Goal: Information Seeking & Learning: Learn about a topic

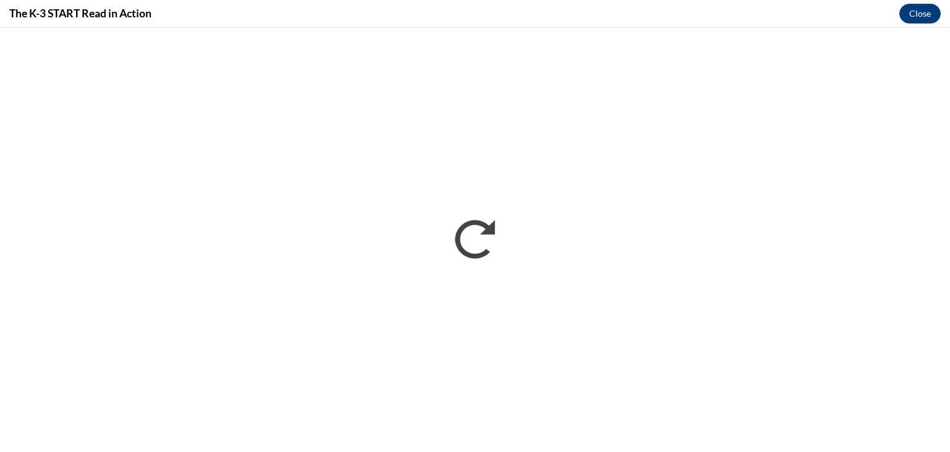
scroll to position [725, 0]
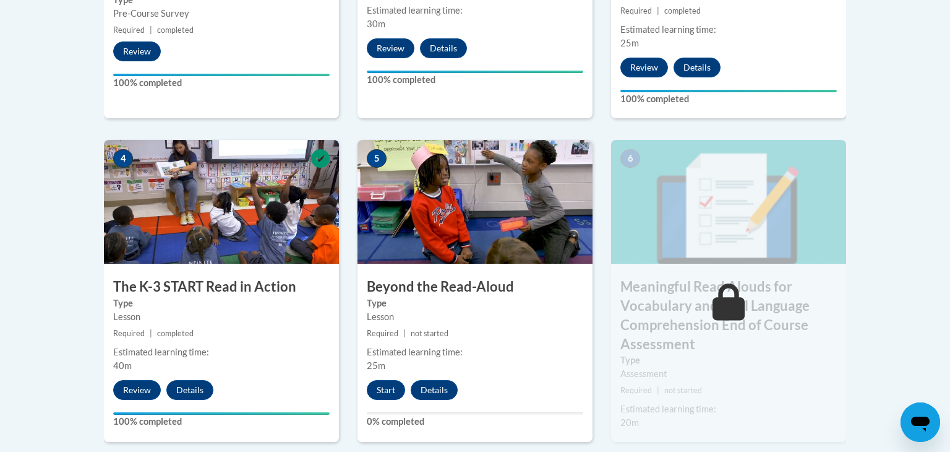
scroll to position [647, 0]
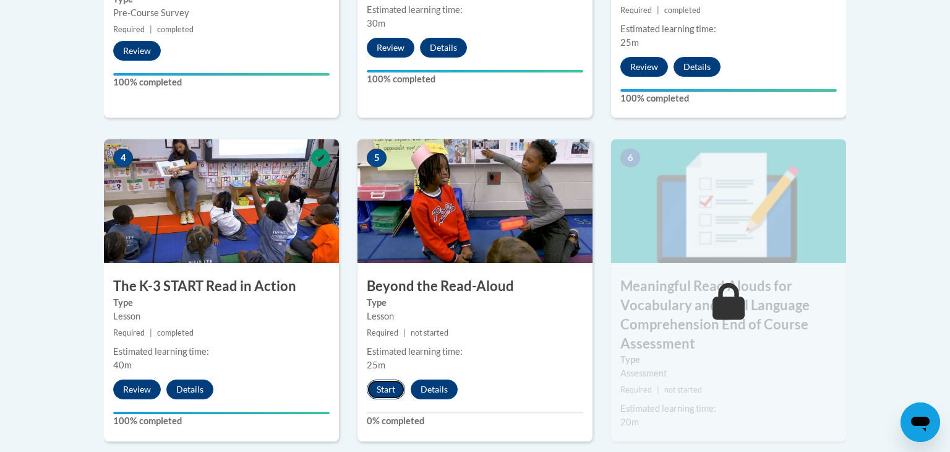
click at [391, 390] on button "Start" at bounding box center [386, 389] width 38 height 20
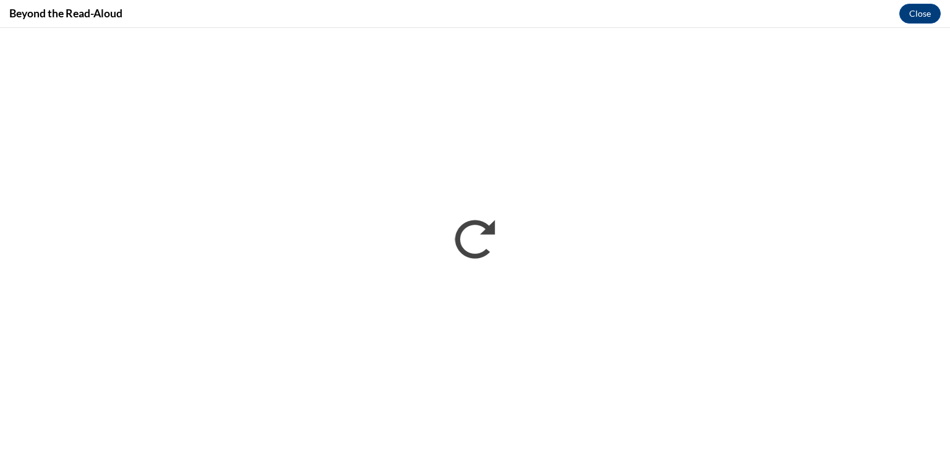
scroll to position [0, 0]
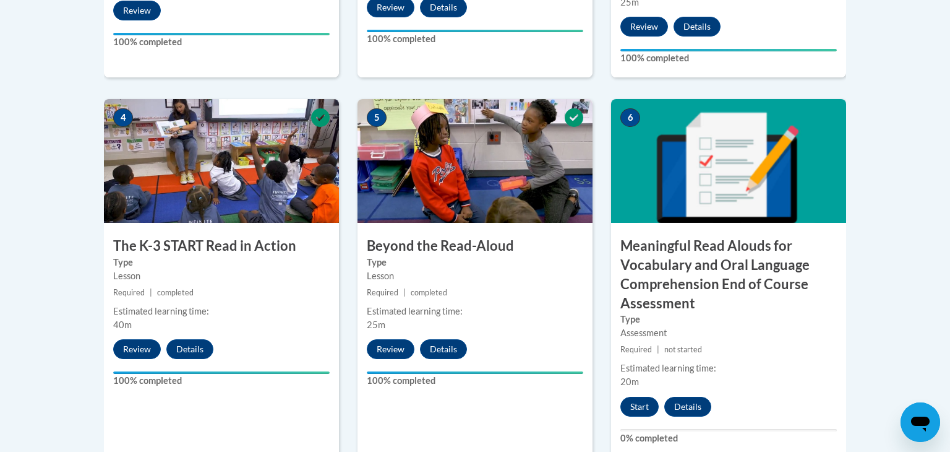
scroll to position [731, 0]
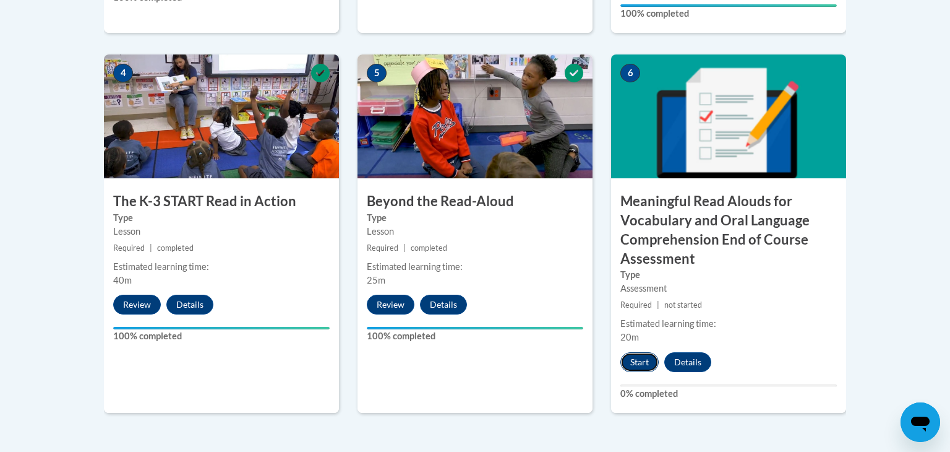
click at [637, 362] on button "Start" at bounding box center [640, 362] width 38 height 20
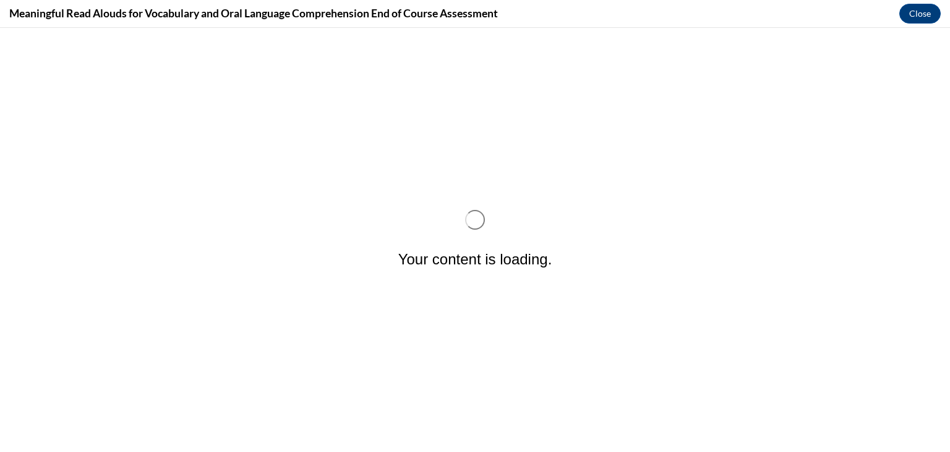
scroll to position [0, 0]
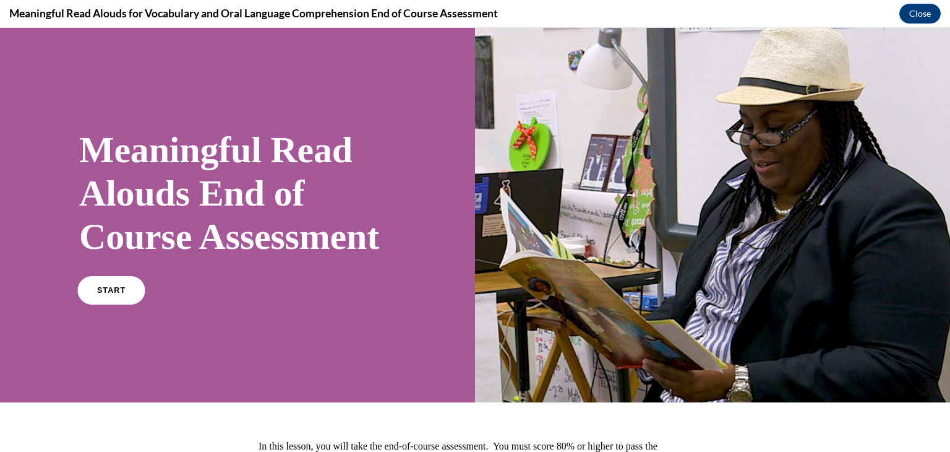
click at [116, 295] on span "START" at bounding box center [111, 290] width 28 height 9
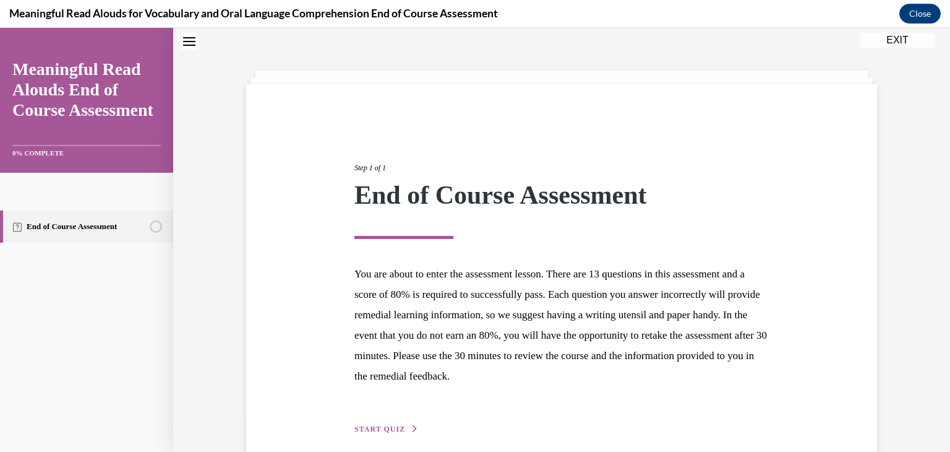
scroll to position [96, 0]
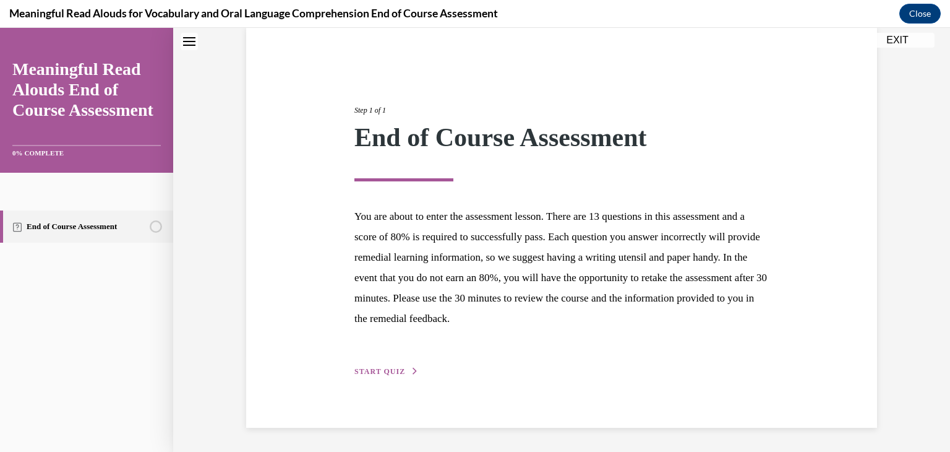
click at [387, 366] on button "START QUIZ" at bounding box center [387, 371] width 64 height 11
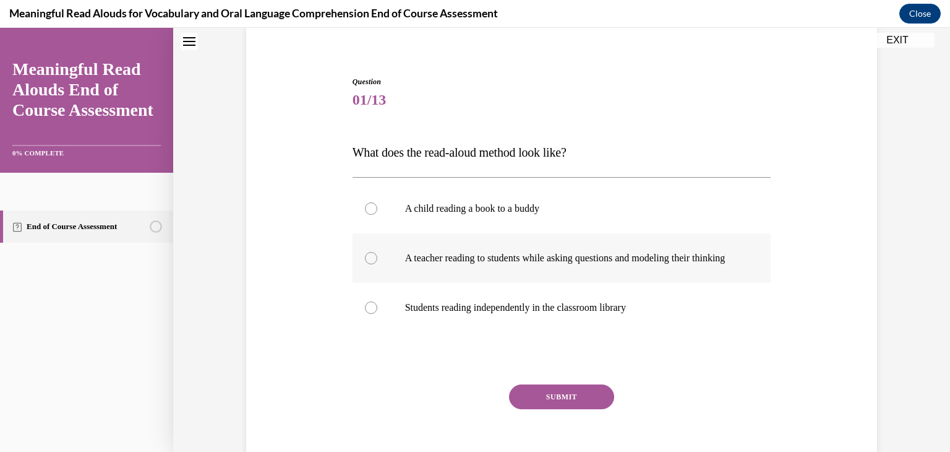
click at [420, 264] on p "A teacher reading to students while asking questions and modeling their thinking" at bounding box center [572, 258] width 335 height 12
click at [377, 264] on input "A teacher reading to students while asking questions and modeling their thinking" at bounding box center [371, 258] width 12 height 12
radio input "true"
click at [543, 406] on button "SUBMIT" at bounding box center [561, 396] width 105 height 25
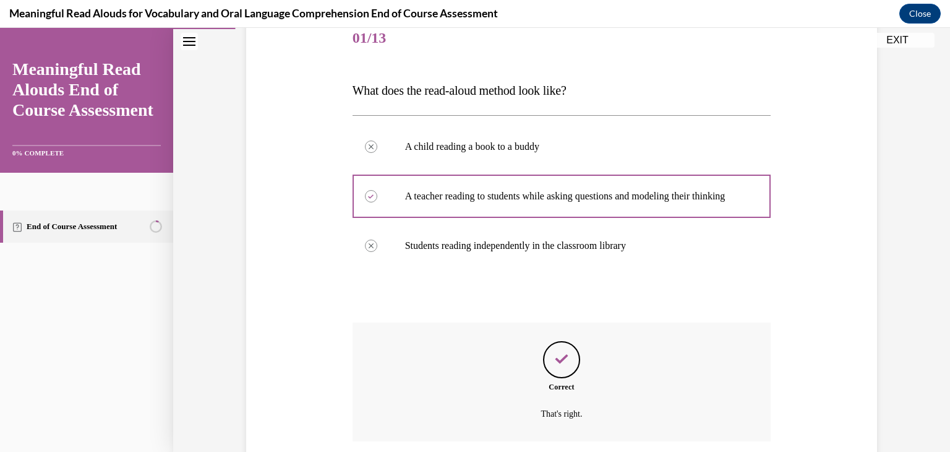
scroll to position [267, 0]
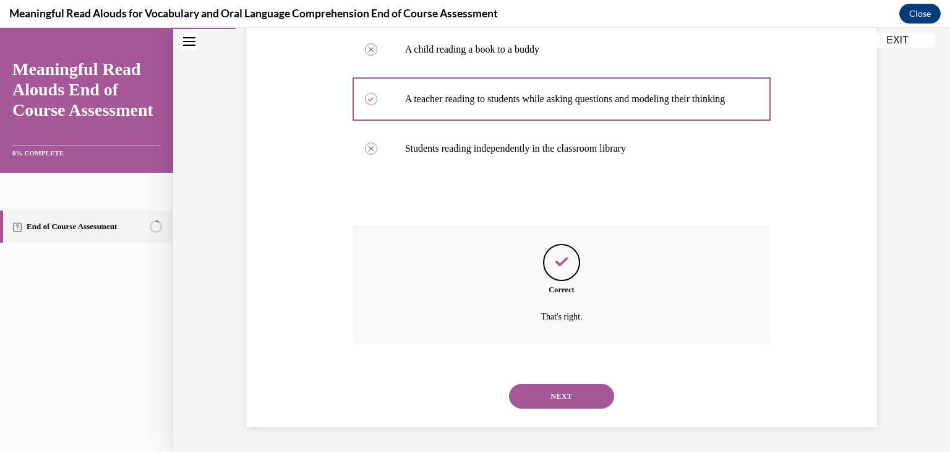
click at [543, 406] on button "NEXT" at bounding box center [561, 396] width 105 height 25
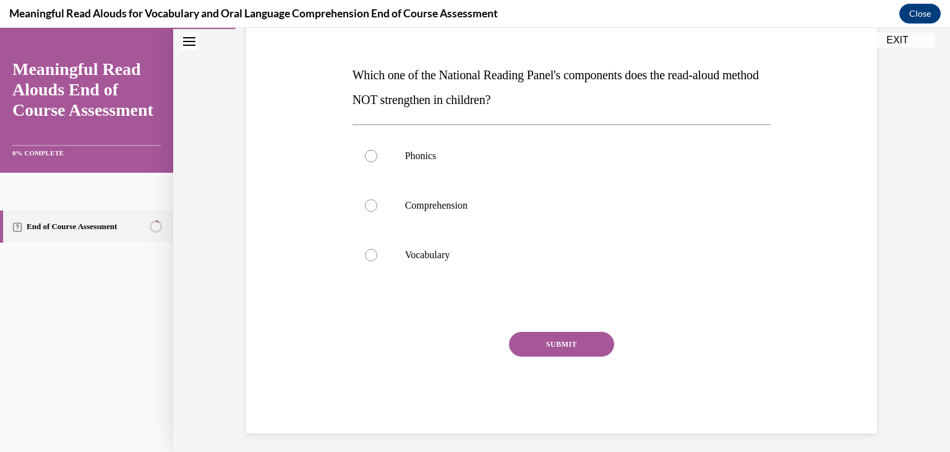
scroll to position [175, 0]
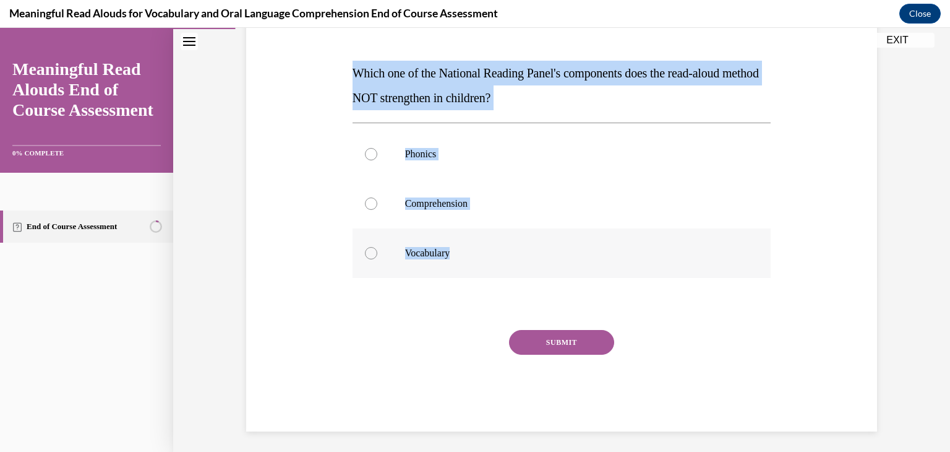
drag, startPoint x: 350, startPoint y: 68, endPoint x: 522, endPoint y: 252, distance: 251.7
click at [522, 252] on div "Question 02/13 Which one of the National Reading Panel's components does the re…" at bounding box center [562, 204] width 425 height 453
copy div "Which one of the National Reading Panel's components does the read-aloud method…"
click at [536, 160] on label "Phonics" at bounding box center [562, 153] width 419 height 49
click at [377, 160] on input "Phonics" at bounding box center [371, 154] width 12 height 12
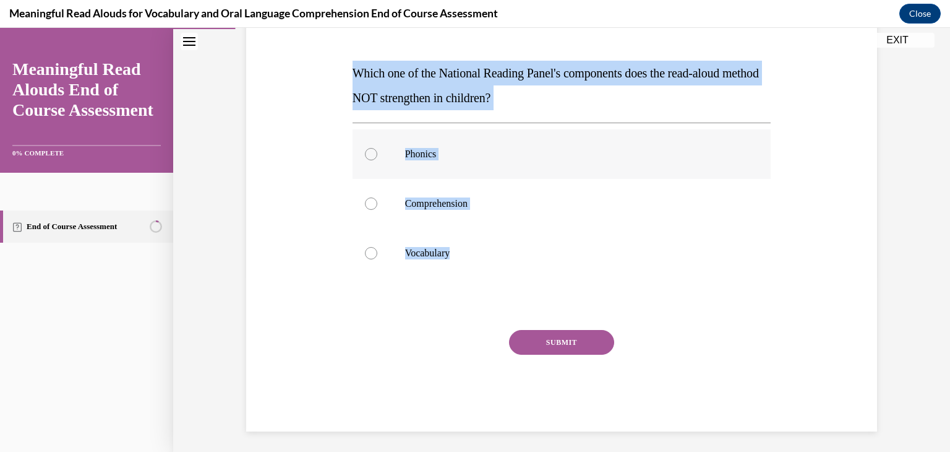
radio input "true"
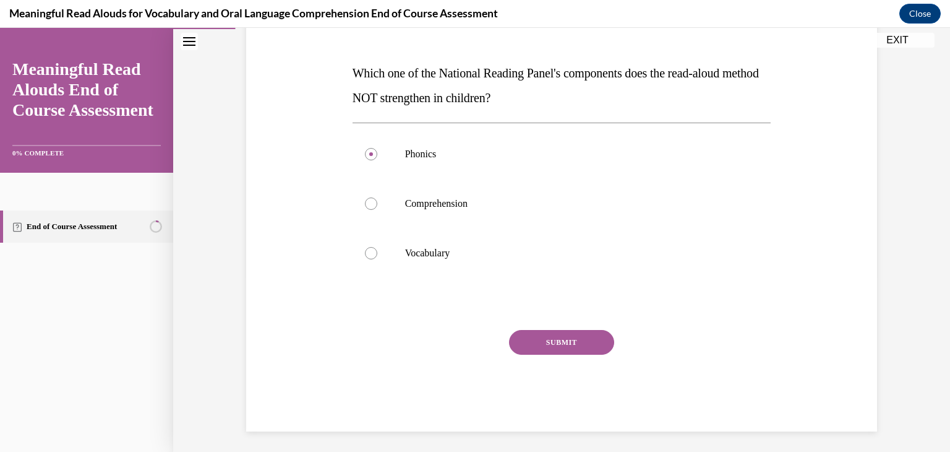
click at [582, 344] on button "SUBMIT" at bounding box center [561, 342] width 105 height 25
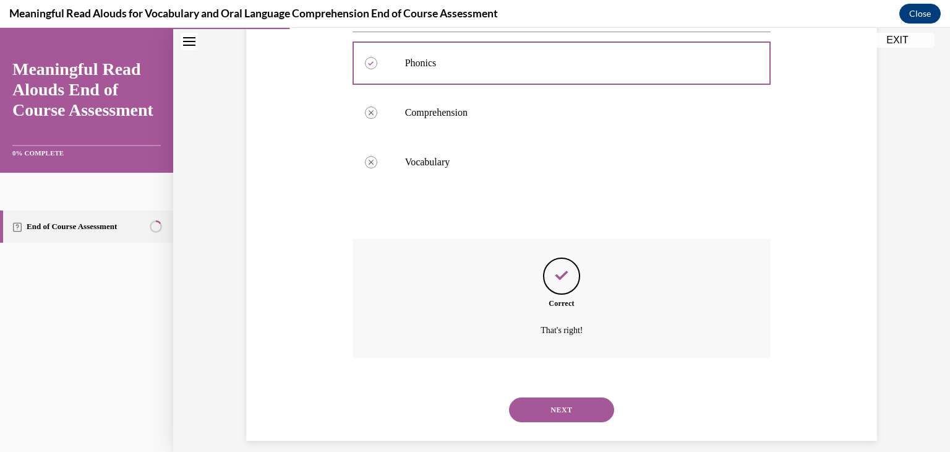
scroll to position [280, 0]
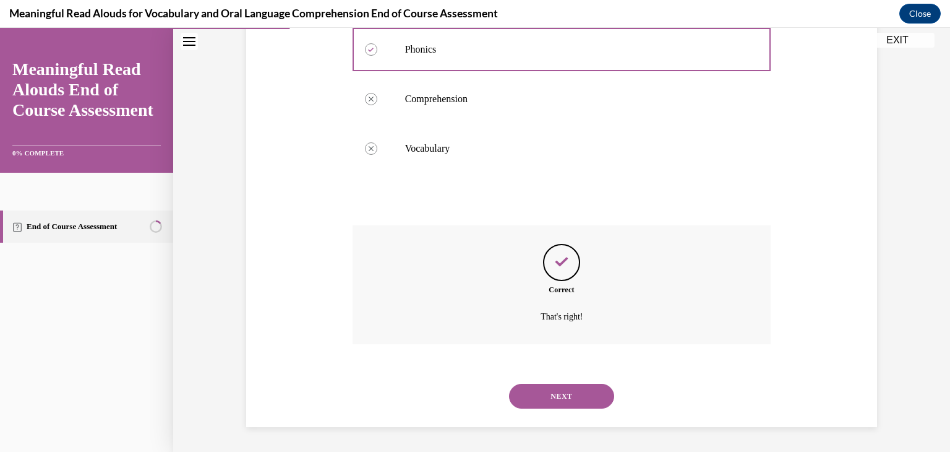
click at [575, 392] on button "NEXT" at bounding box center [561, 396] width 105 height 25
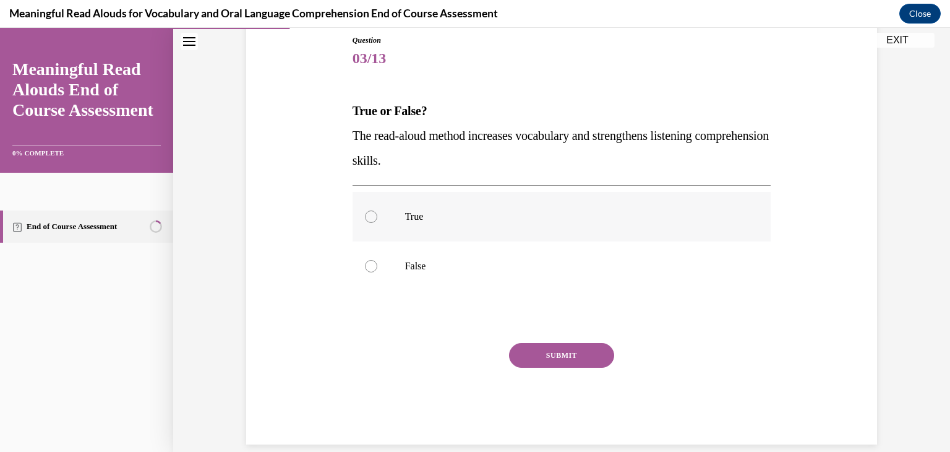
click at [398, 227] on label "True" at bounding box center [562, 216] width 419 height 49
click at [377, 223] on input "True" at bounding box center [371, 216] width 12 height 12
radio input "true"
click at [548, 354] on button "SUBMIT" at bounding box center [561, 355] width 105 height 25
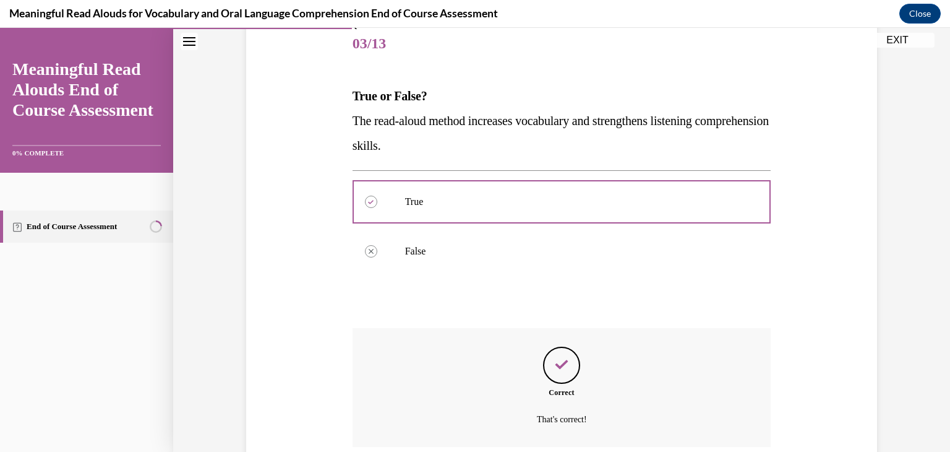
scroll to position [255, 0]
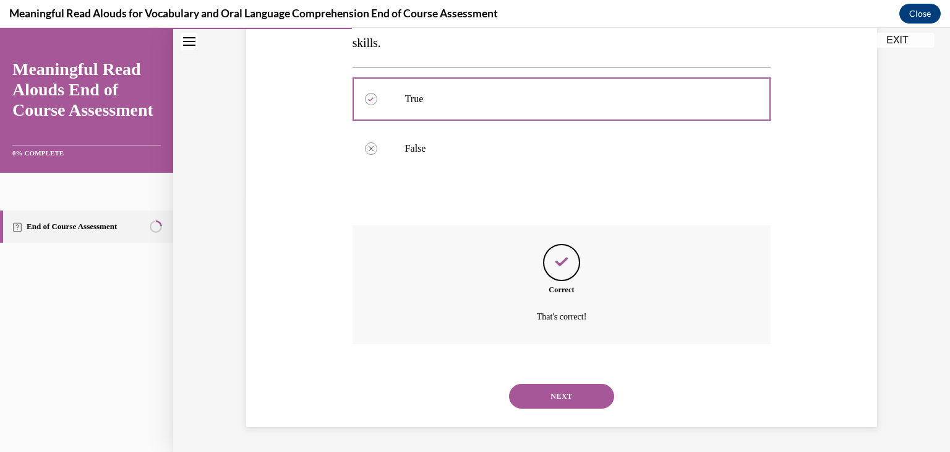
click at [565, 406] on button "NEXT" at bounding box center [561, 396] width 105 height 25
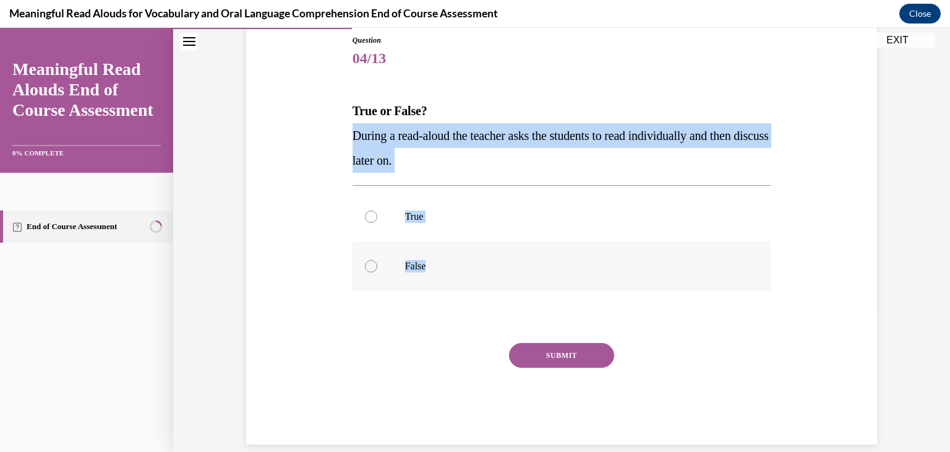
drag, startPoint x: 351, startPoint y: 131, endPoint x: 452, endPoint y: 270, distance: 171.0
click at [452, 270] on div "Question 04/13 True or False? During a read-aloud the teacher asks the students…" at bounding box center [562, 230] width 425 height 428
copy div "During a read-aloud the teacher asks the students to read individually and then…"
click at [531, 253] on label "False" at bounding box center [562, 265] width 419 height 49
click at [377, 260] on input "False" at bounding box center [371, 266] width 12 height 12
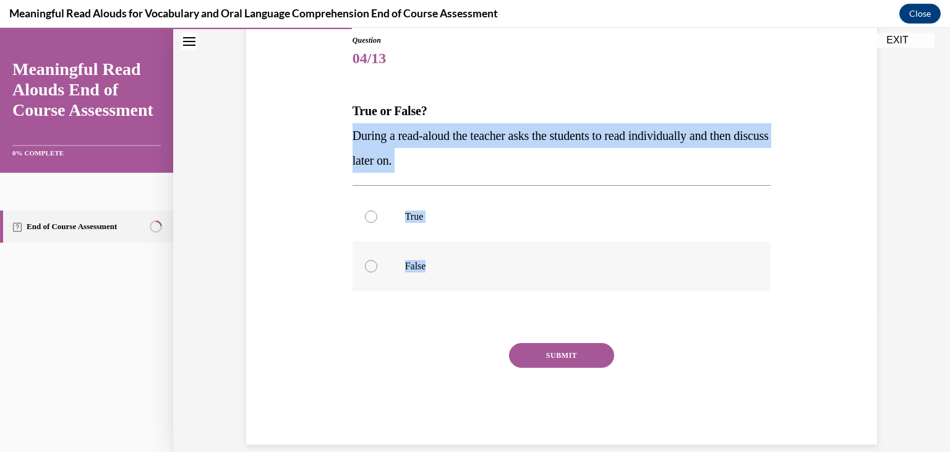
radio input "true"
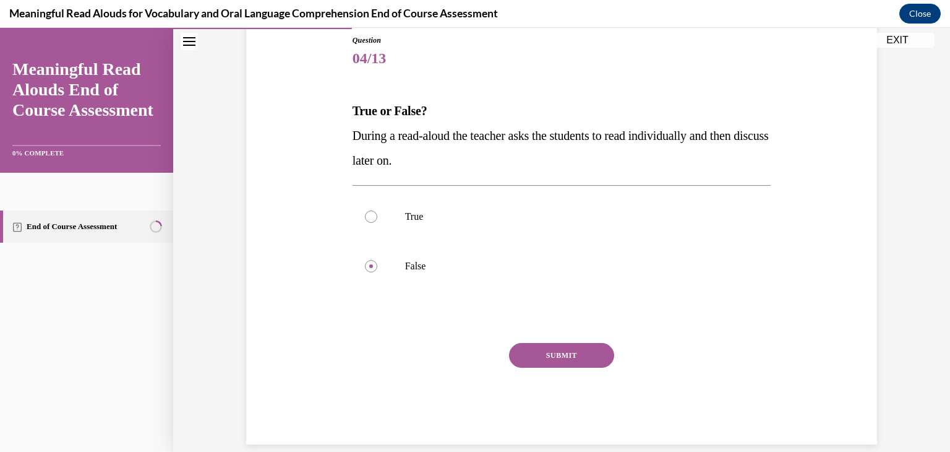
click at [557, 355] on button "SUBMIT" at bounding box center [561, 355] width 105 height 25
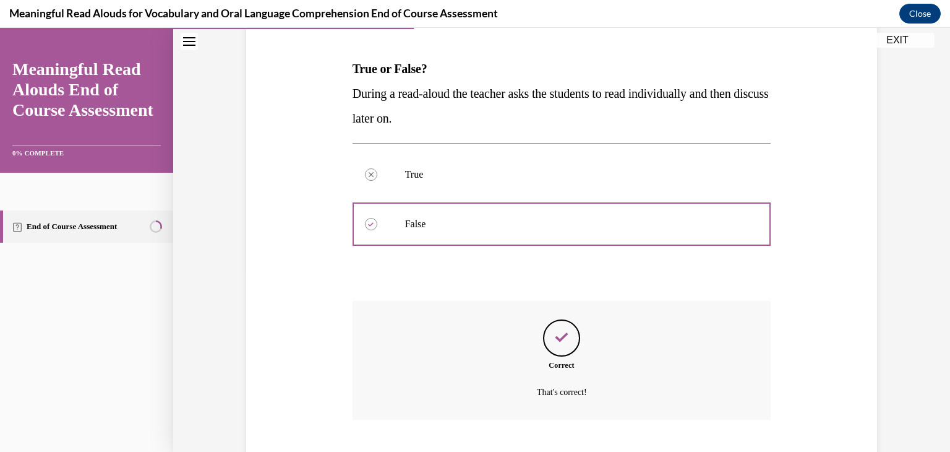
scroll to position [255, 0]
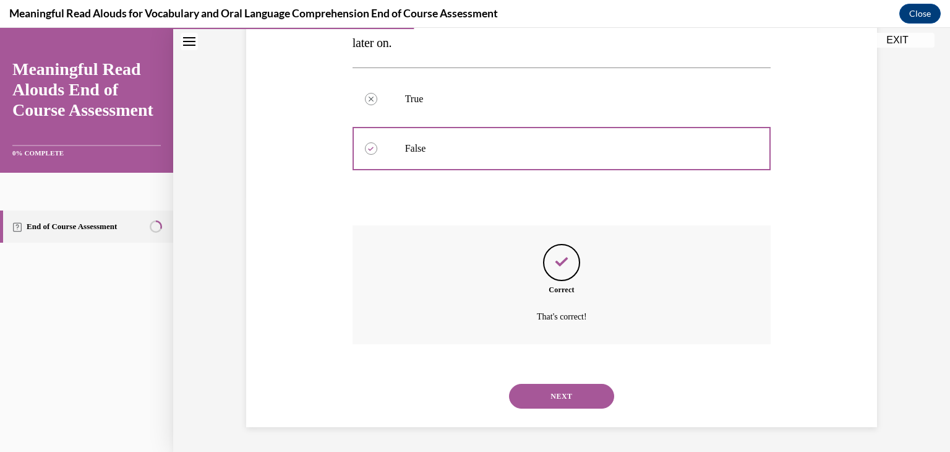
click at [568, 397] on button "NEXT" at bounding box center [561, 396] width 105 height 25
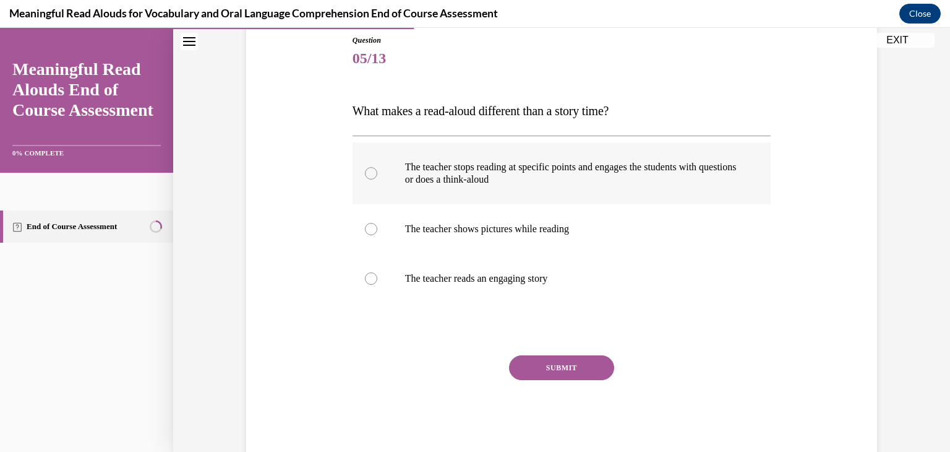
click at [592, 157] on label "The teacher stops reading at specific points and engages the students with ques…" at bounding box center [562, 173] width 419 height 62
click at [377, 167] on input "The teacher stops reading at specific points and engages the students with ques…" at bounding box center [371, 173] width 12 height 12
radio input "true"
click at [576, 363] on button "SUBMIT" at bounding box center [561, 367] width 105 height 25
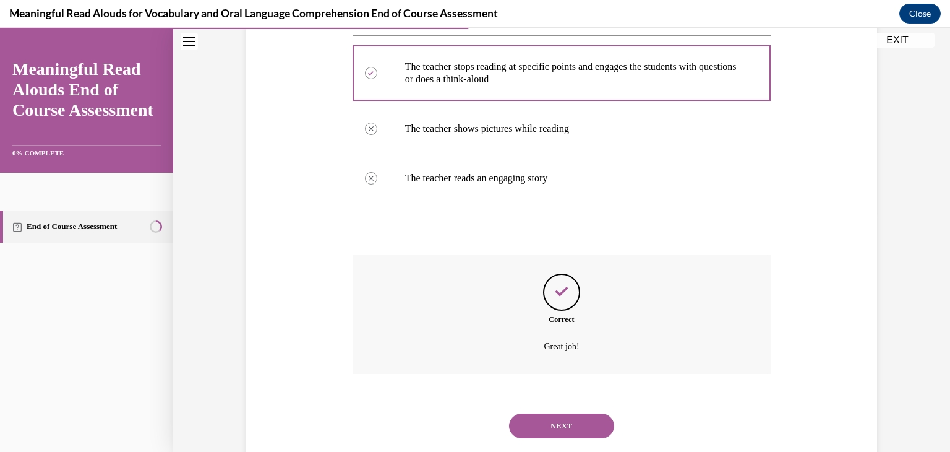
scroll to position [267, 0]
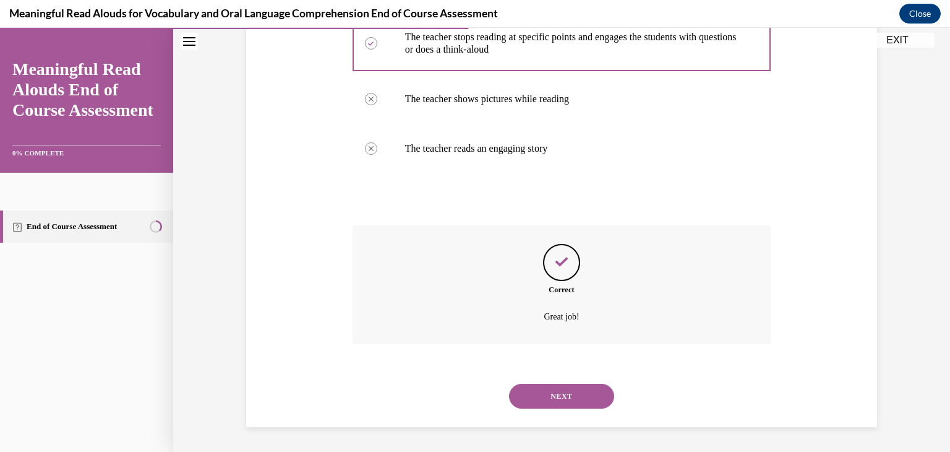
click at [580, 393] on button "NEXT" at bounding box center [561, 396] width 105 height 25
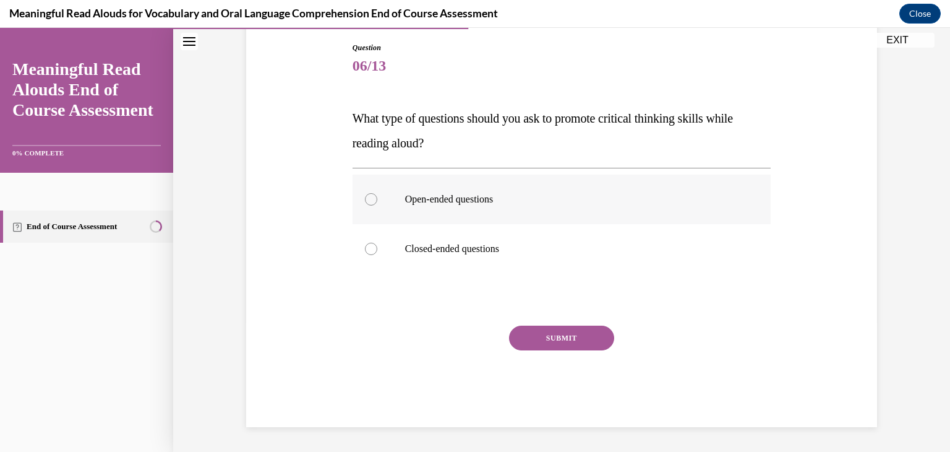
click at [490, 204] on p "Open-ended questions" at bounding box center [572, 199] width 335 height 12
click at [377, 204] on input "Open-ended questions" at bounding box center [371, 199] width 12 height 12
radio input "true"
click at [559, 329] on button "SUBMIT" at bounding box center [561, 337] width 105 height 25
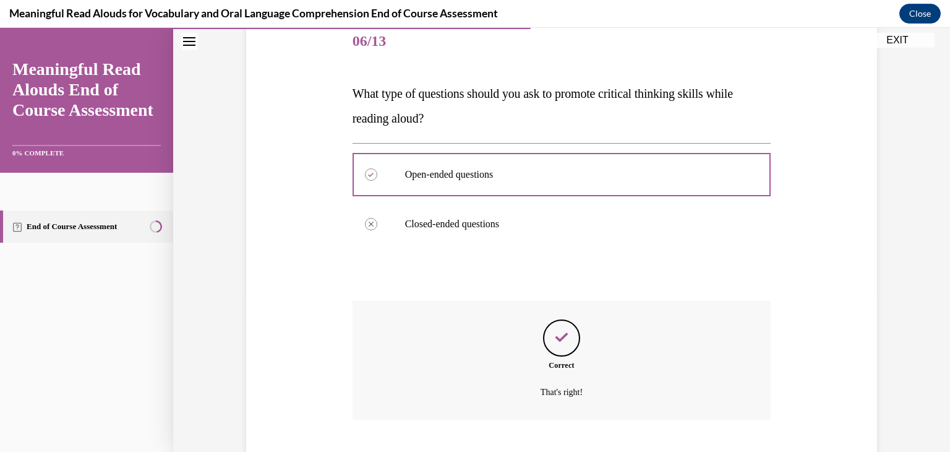
scroll to position [230, 0]
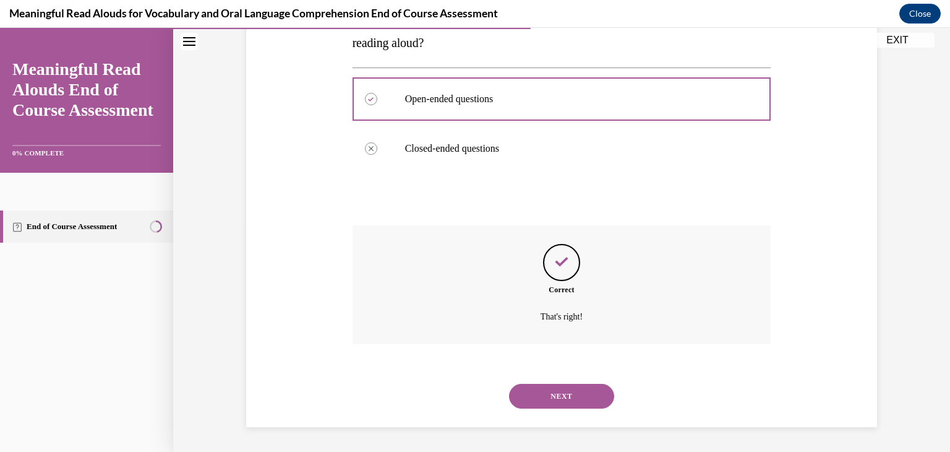
click at [565, 397] on button "NEXT" at bounding box center [561, 396] width 105 height 25
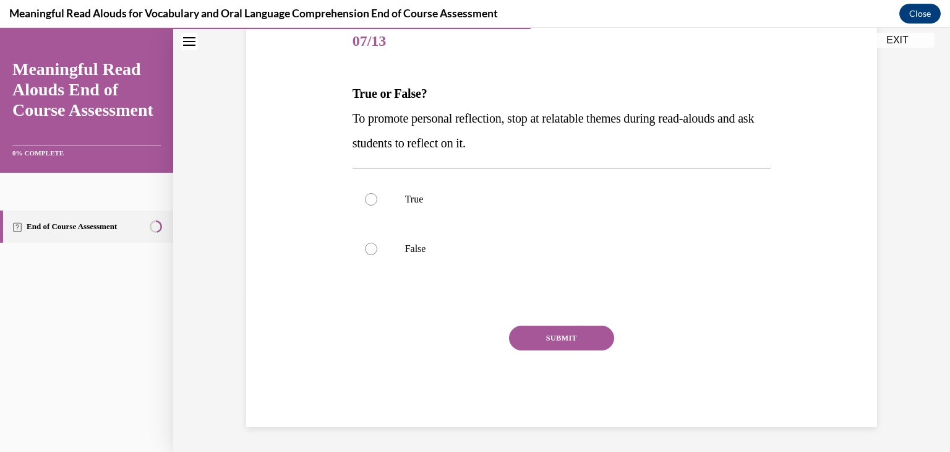
scroll to position [137, 0]
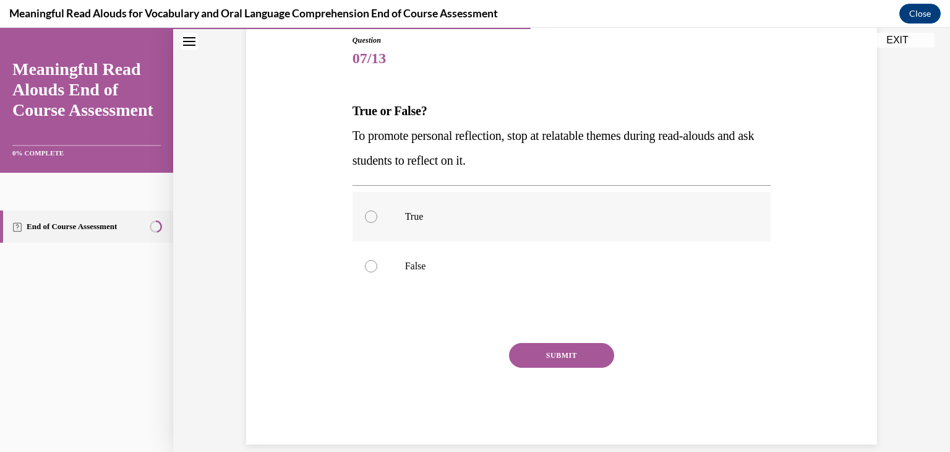
click at [434, 220] on p "True" at bounding box center [572, 216] width 335 height 12
click at [377, 220] on input "True" at bounding box center [371, 216] width 12 height 12
radio input "true"
click at [552, 350] on button "SUBMIT" at bounding box center [561, 355] width 105 height 25
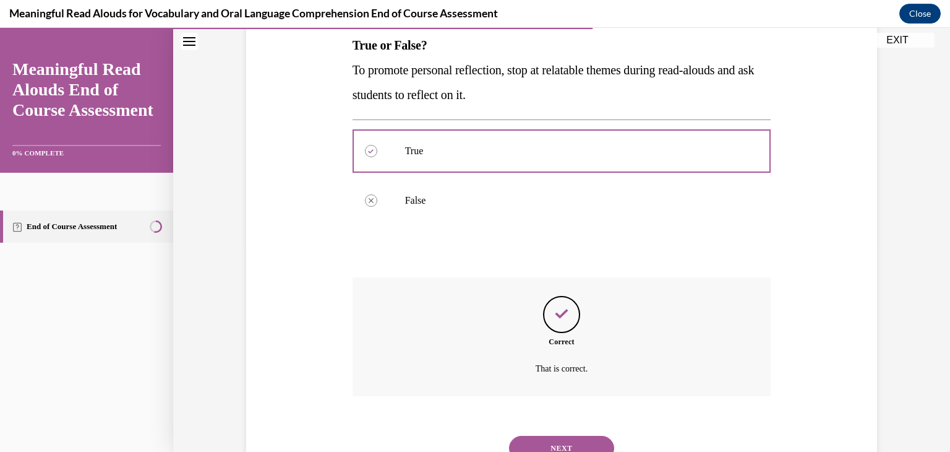
scroll to position [255, 0]
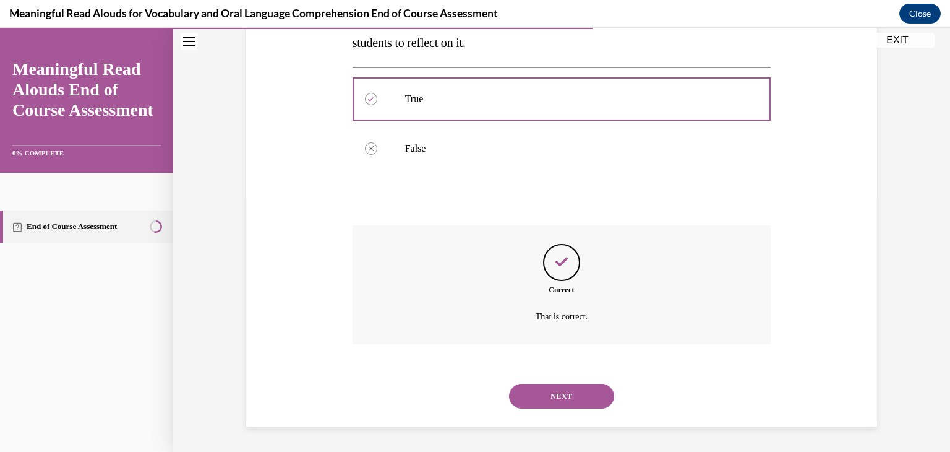
click at [586, 400] on button "NEXT" at bounding box center [561, 396] width 105 height 25
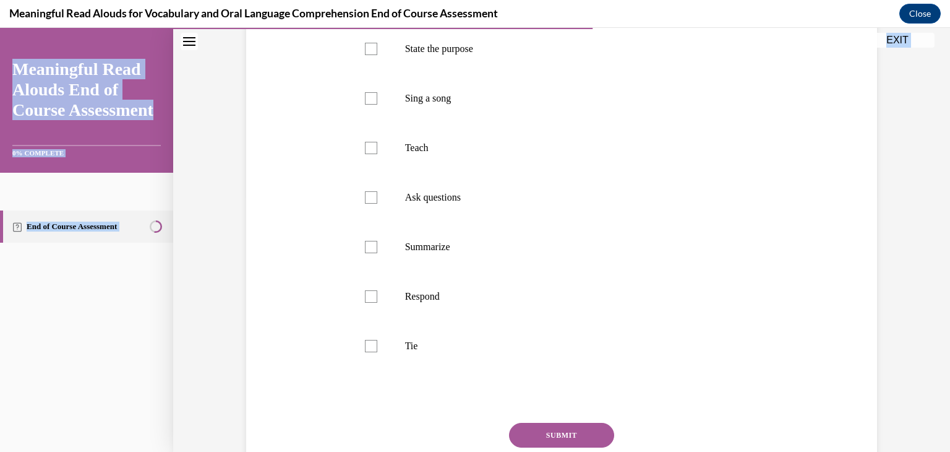
scroll to position [340, 0]
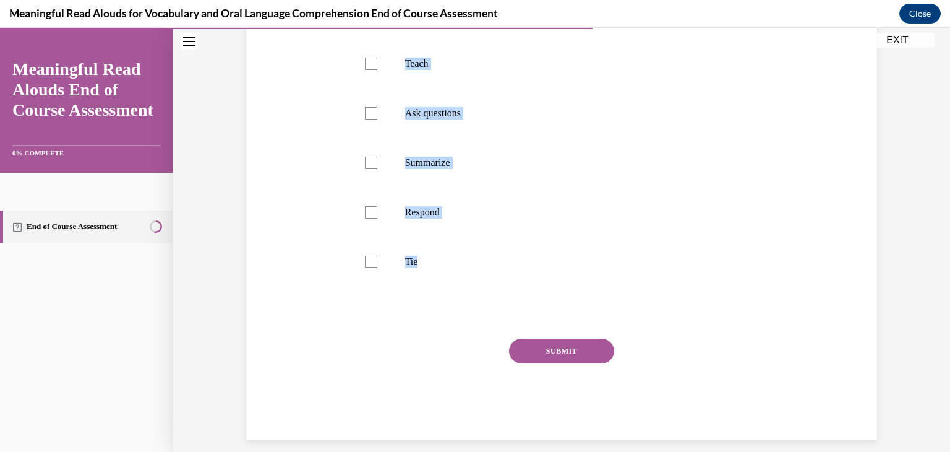
drag, startPoint x: 337, startPoint y: 98, endPoint x: 755, endPoint y: 289, distance: 459.3
click at [755, 289] on div "Question 08/13 Select the components that make up the K-3 START Read Framework.…" at bounding box center [561, 117] width 637 height 645
copy div "Select the components that make up the K-3 START Read Framework. State the purp…"
click at [405, 261] on p "Tie" at bounding box center [572, 262] width 335 height 12
click at [377, 261] on input "Tie" at bounding box center [371, 262] width 12 height 12
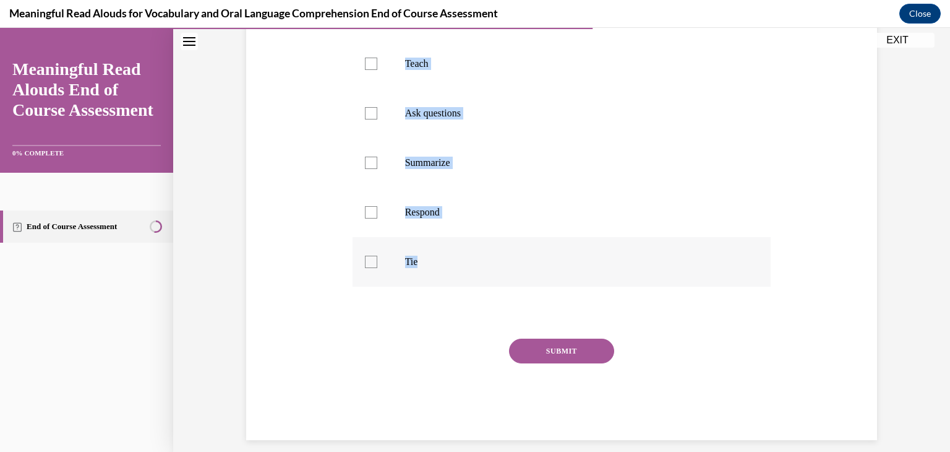
checkbox input "true"
click at [400, 223] on label "Respond" at bounding box center [562, 211] width 419 height 49
click at [377, 218] on input "Respond" at bounding box center [371, 212] width 12 height 12
checkbox input "true"
click at [457, 132] on label "Ask questions" at bounding box center [562, 112] width 419 height 49
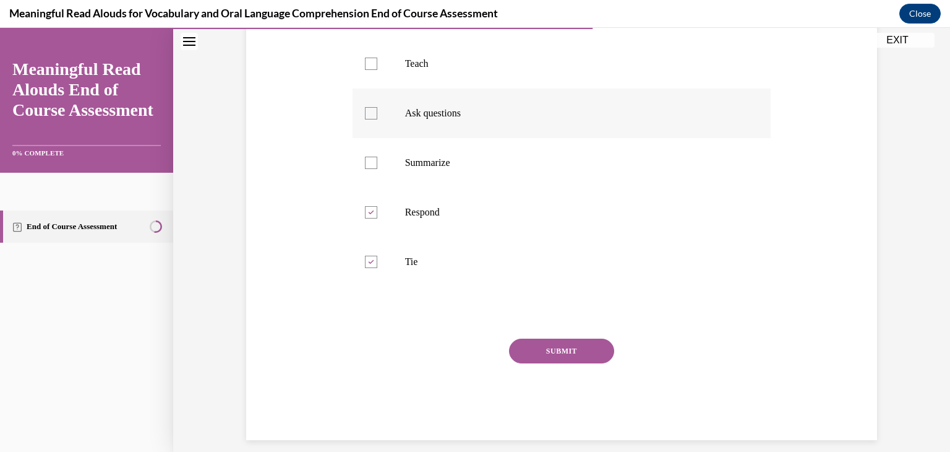
click at [377, 119] on input "Ask questions" at bounding box center [371, 113] width 12 height 12
checkbox input "true"
click at [446, 69] on p "Teach" at bounding box center [572, 64] width 335 height 12
click at [377, 69] on input "Teach" at bounding box center [371, 64] width 12 height 12
checkbox input "true"
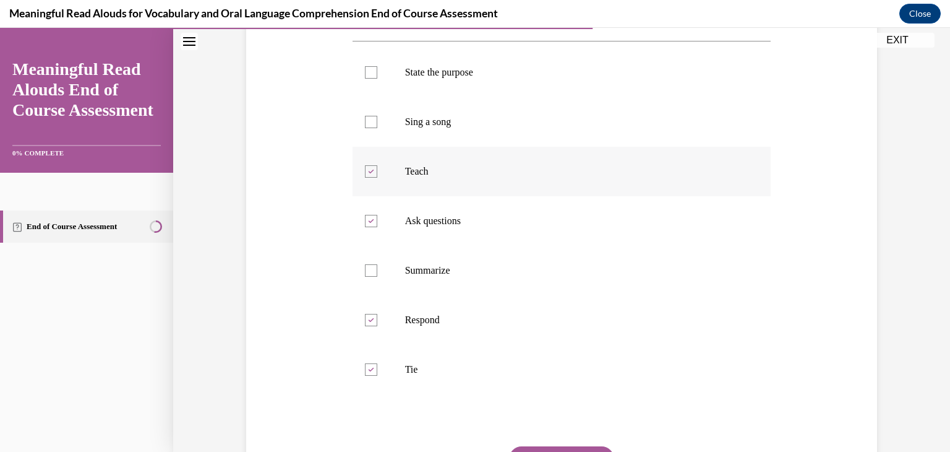
scroll to position [232, 0]
click at [525, 75] on p "State the purpose" at bounding box center [572, 72] width 335 height 12
click at [377, 75] on input "State the purpose" at bounding box center [371, 72] width 12 height 12
checkbox input "true"
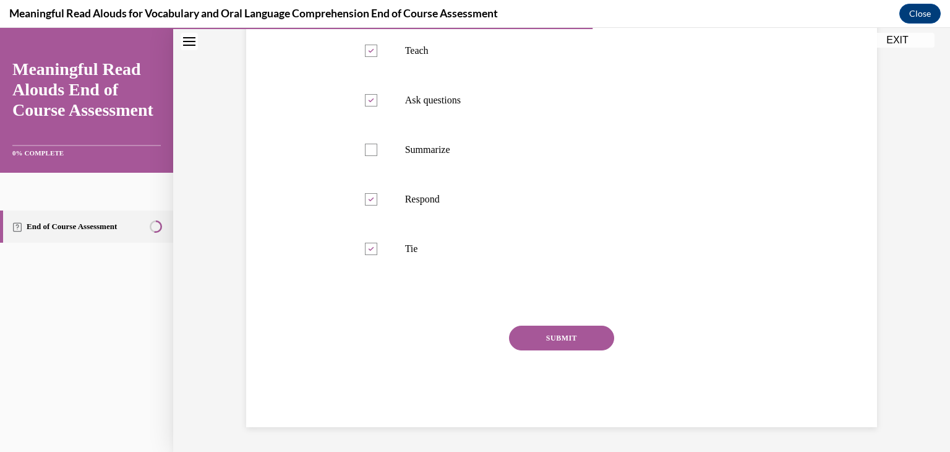
click at [587, 335] on button "SUBMIT" at bounding box center [561, 337] width 105 height 25
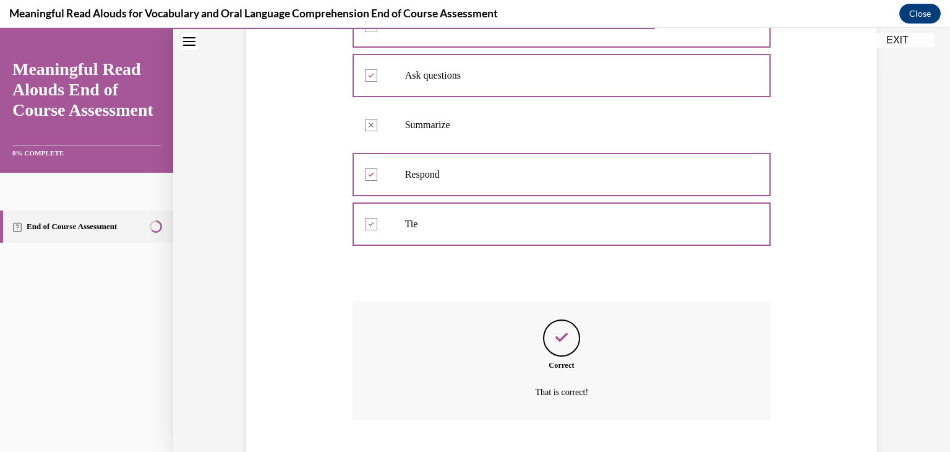
scroll to position [453, 0]
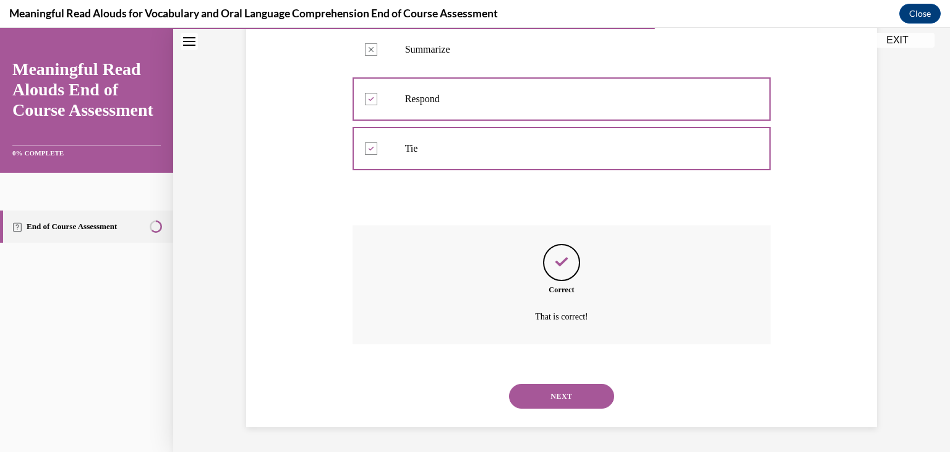
click at [584, 402] on button "NEXT" at bounding box center [561, 396] width 105 height 25
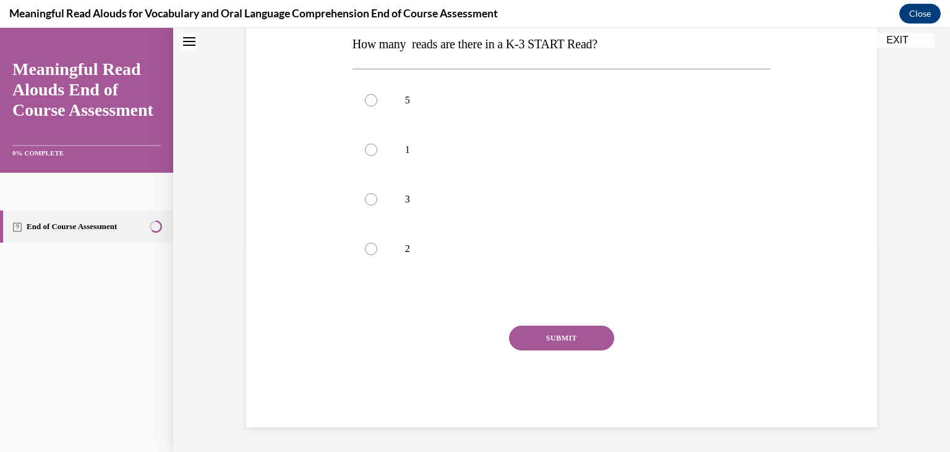
scroll to position [0, 0]
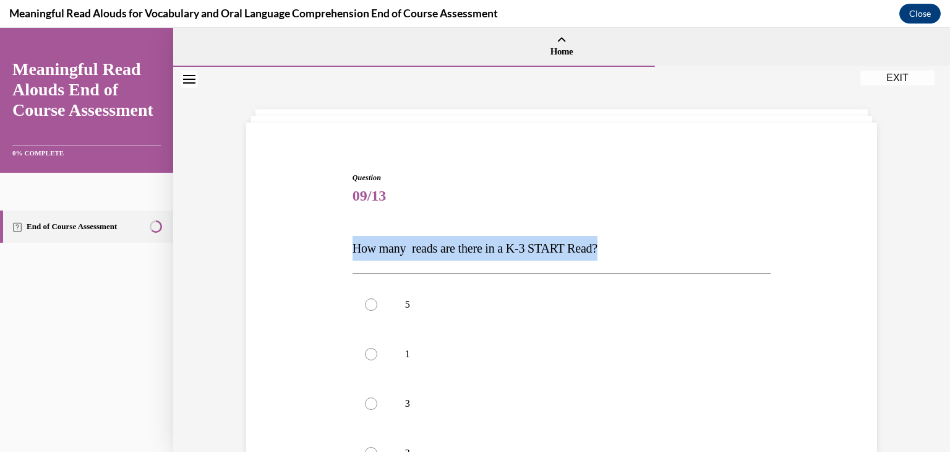
drag, startPoint x: 350, startPoint y: 248, endPoint x: 674, endPoint y: 233, distance: 323.9
click at [674, 233] on div "Question 09/13 How many reads are there in a K-3 START Read? 5 1 3 2 Incorrect …" at bounding box center [562, 392] width 425 height 478
copy span "How many reads are there in a K-3 START Read?"
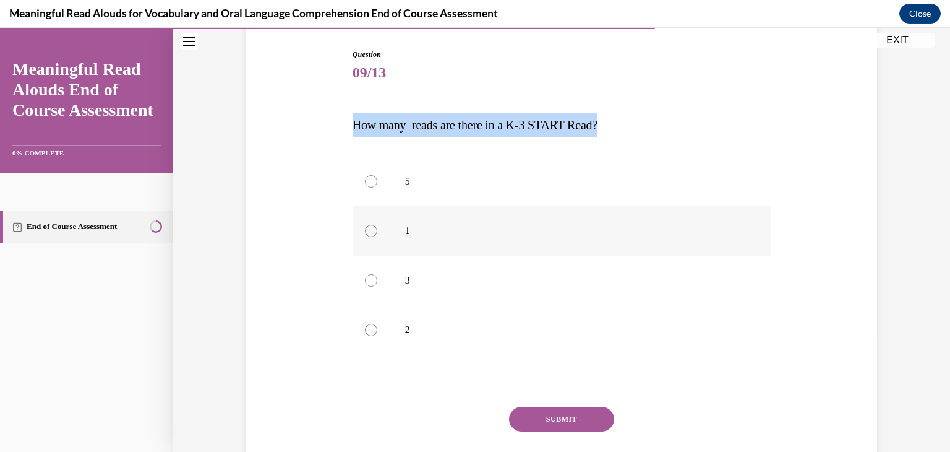
scroll to position [170, 0]
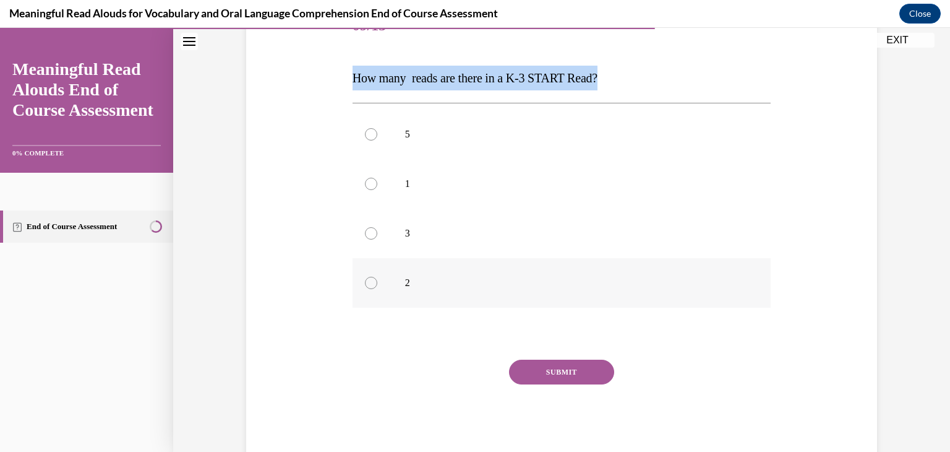
click at [438, 278] on p "2" at bounding box center [572, 283] width 335 height 12
click at [377, 278] on input "2" at bounding box center [371, 283] width 12 height 12
radio input "true"
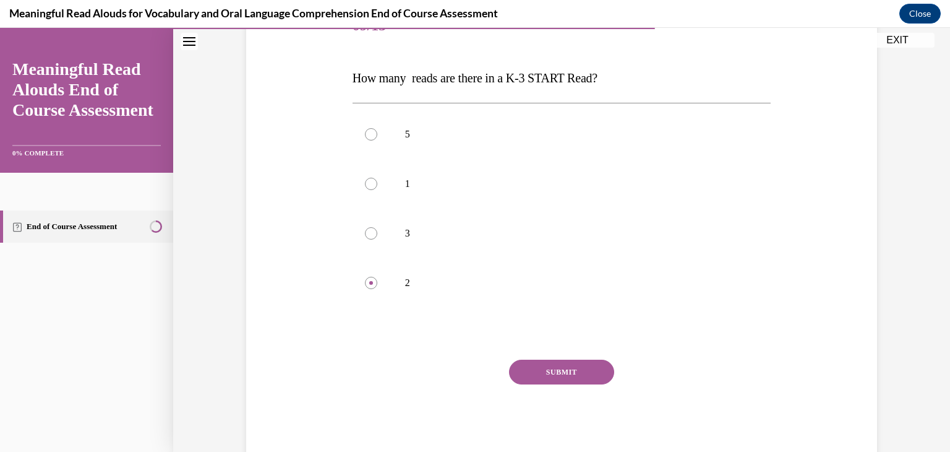
click at [580, 375] on button "SUBMIT" at bounding box center [561, 371] width 105 height 25
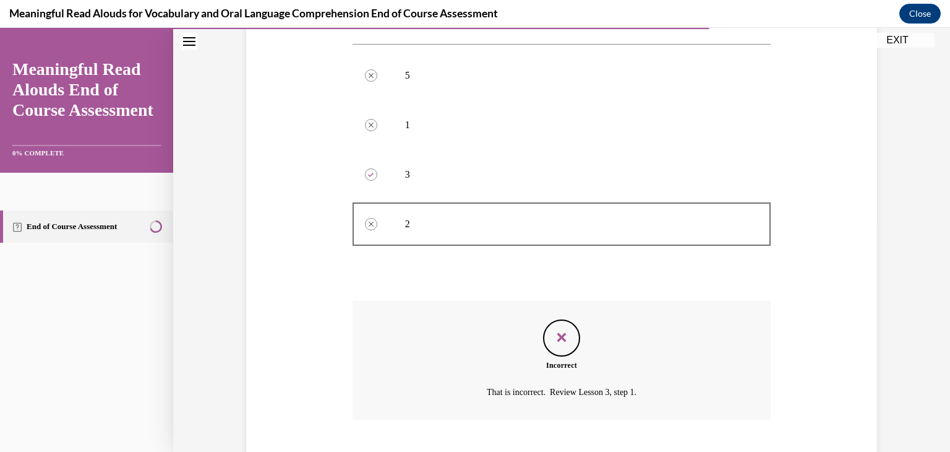
scroll to position [304, 0]
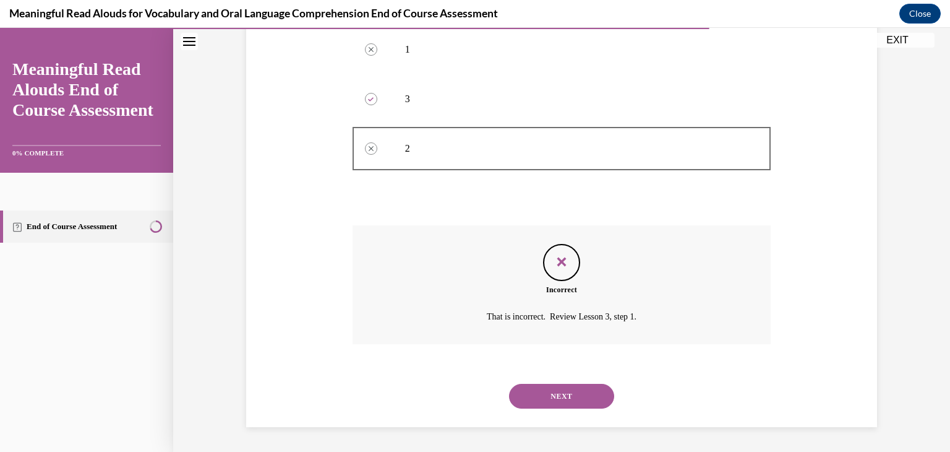
click at [557, 403] on button "NEXT" at bounding box center [561, 396] width 105 height 25
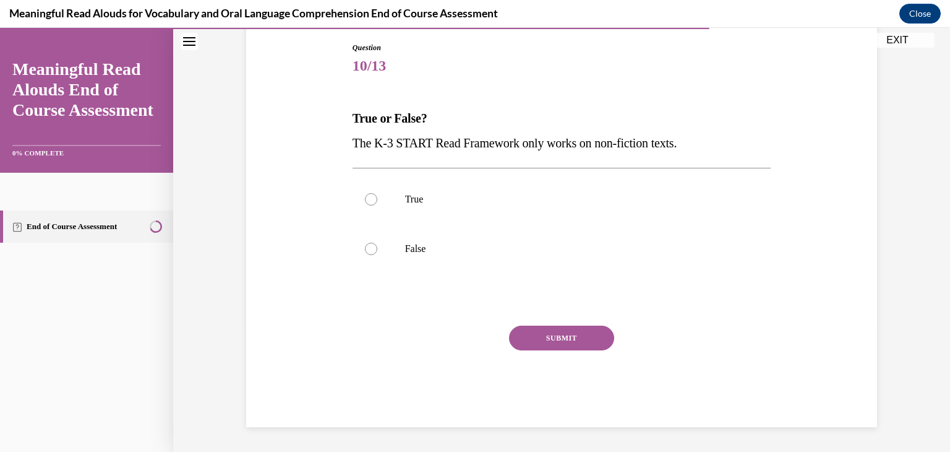
scroll to position [130, 0]
click at [528, 238] on label "False" at bounding box center [562, 248] width 419 height 49
click at [377, 243] on input "False" at bounding box center [371, 249] width 12 height 12
radio input "true"
click at [572, 332] on button "SUBMIT" at bounding box center [561, 337] width 105 height 25
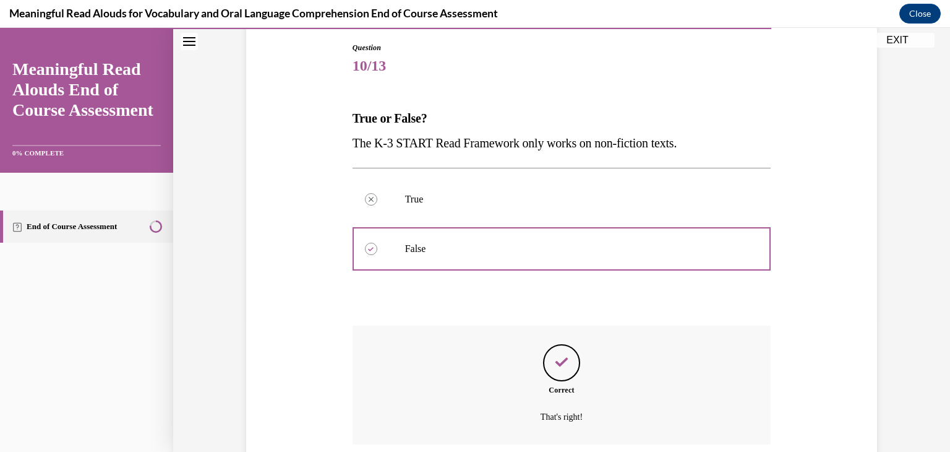
scroll to position [230, 0]
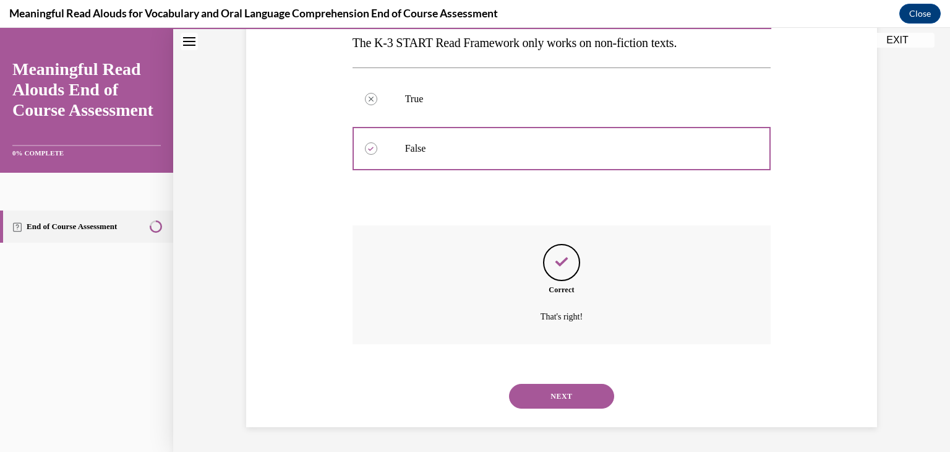
click at [590, 400] on button "NEXT" at bounding box center [561, 396] width 105 height 25
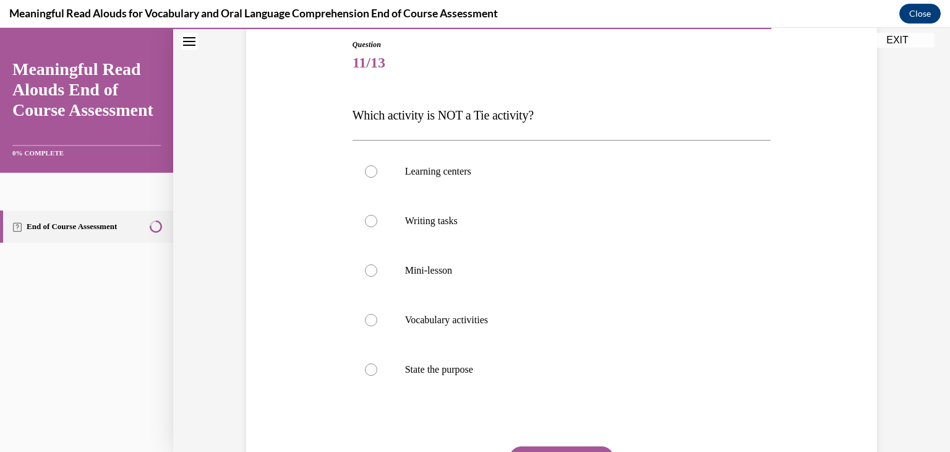
scroll to position [162, 0]
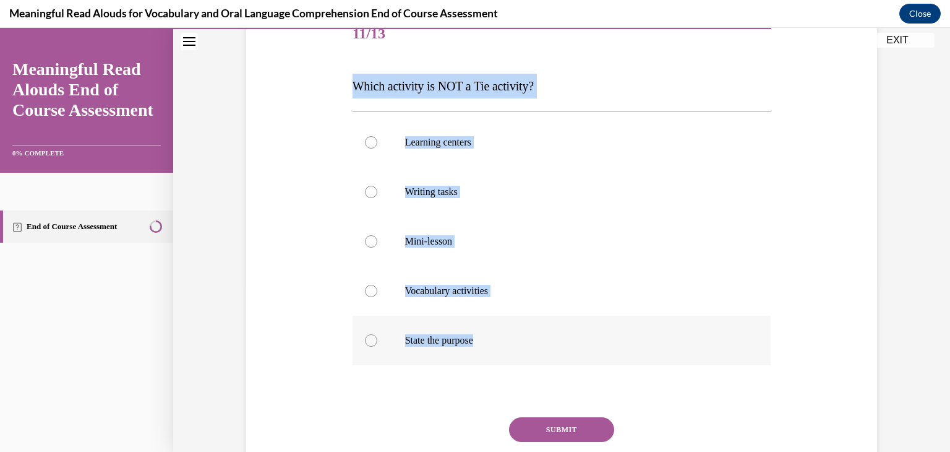
drag, startPoint x: 351, startPoint y: 81, endPoint x: 598, endPoint y: 351, distance: 365.7
click at [598, 351] on div "Question 11/13 Which activity is NOT a Tie activity? Learning centers Writing t…" at bounding box center [562, 264] width 419 height 509
copy div "Which activity is NOT a Tie activity? Learning centers Writing tasks Mini-lesso…"
click at [437, 348] on label "State the purpose" at bounding box center [562, 340] width 419 height 49
click at [377, 346] on input "State the purpose" at bounding box center [371, 340] width 12 height 12
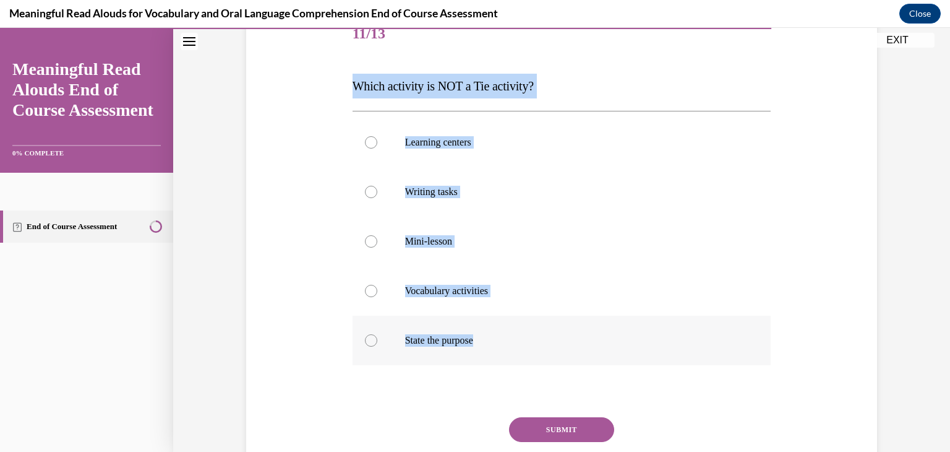
radio input "true"
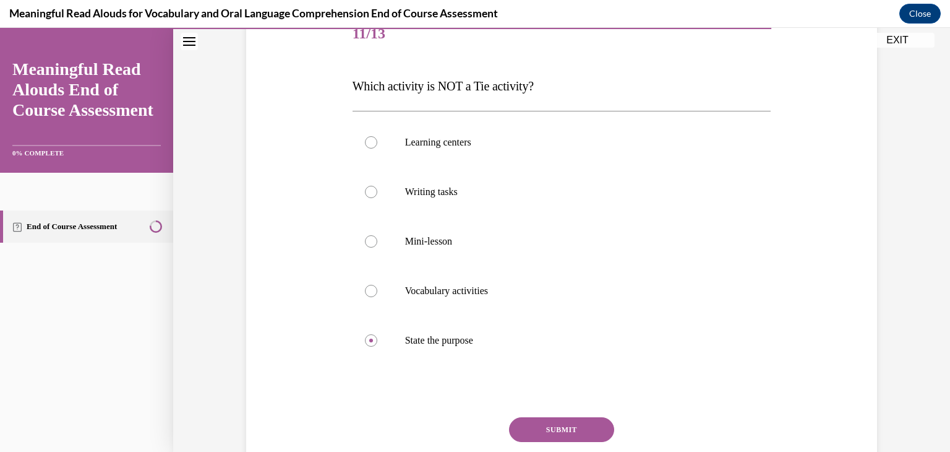
click at [544, 429] on button "SUBMIT" at bounding box center [561, 429] width 105 height 25
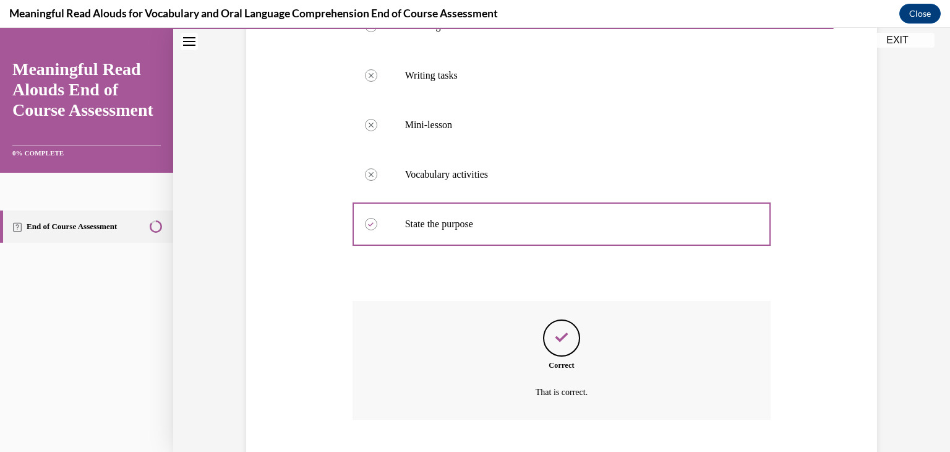
scroll to position [354, 0]
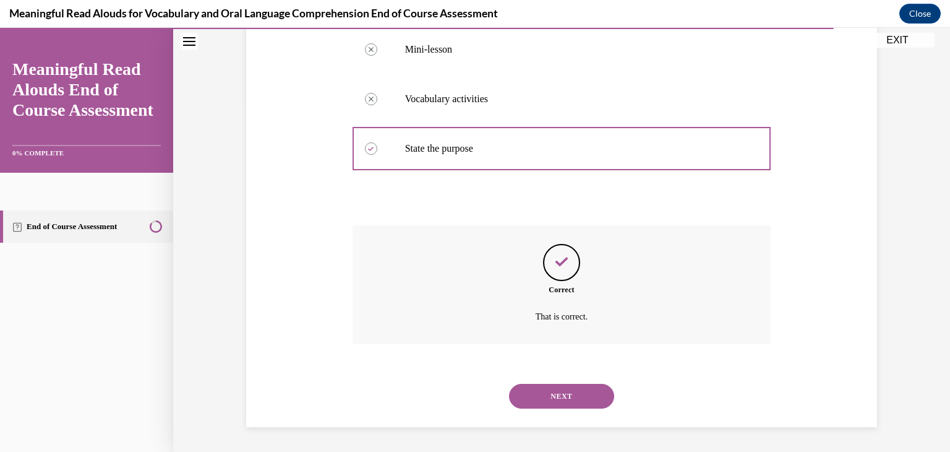
click at [556, 400] on button "NEXT" at bounding box center [561, 396] width 105 height 25
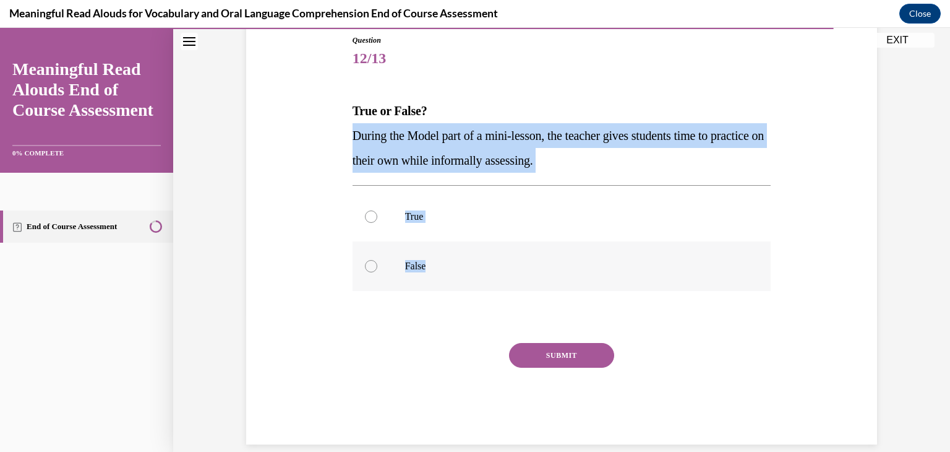
drag, startPoint x: 351, startPoint y: 132, endPoint x: 510, endPoint y: 263, distance: 206.2
click at [510, 263] on div "Question 12/13 True or False? During the Model part of a mini-lesson, the teach…" at bounding box center [562, 230] width 425 height 428
copy div "During the Model part of a mini-lesson, the teacher gives students time to prac…"
click at [470, 266] on p "False" at bounding box center [572, 266] width 335 height 12
click at [377, 266] on input "False" at bounding box center [371, 266] width 12 height 12
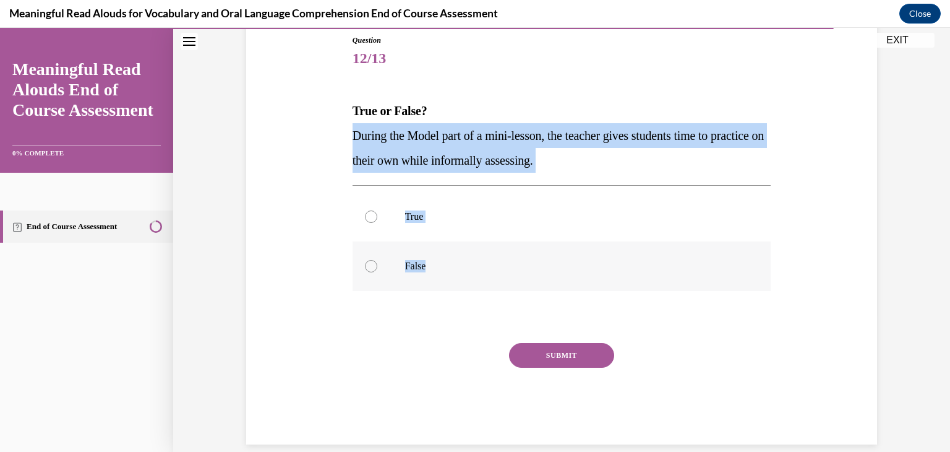
radio input "true"
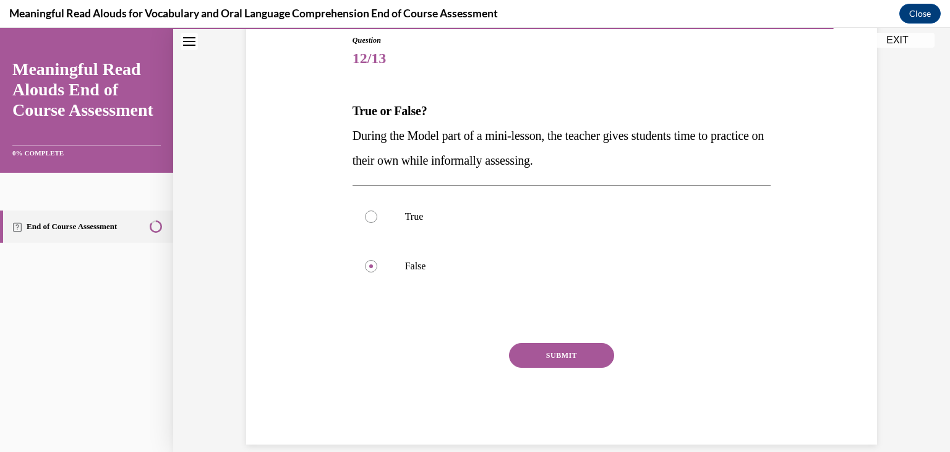
click at [598, 357] on button "SUBMIT" at bounding box center [561, 355] width 105 height 25
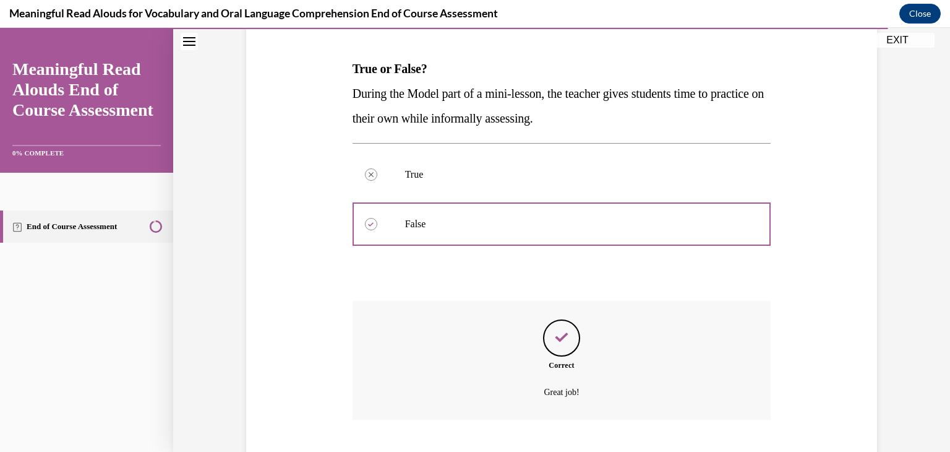
scroll to position [255, 0]
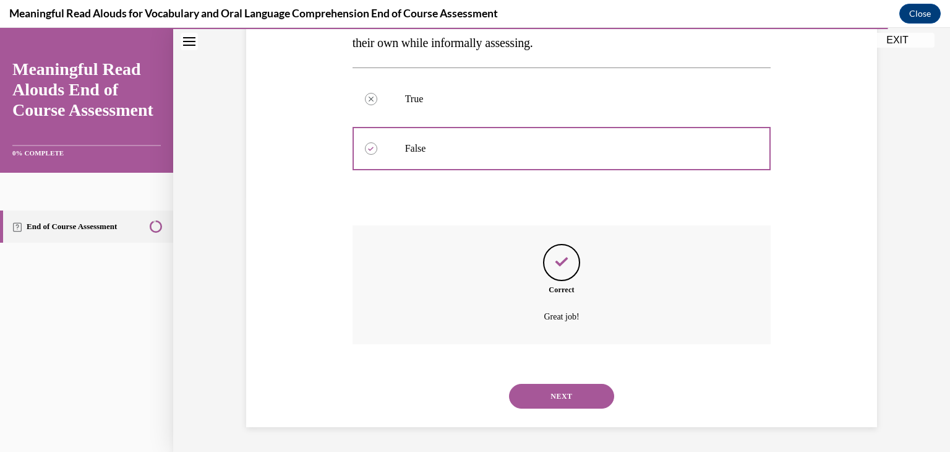
click at [541, 407] on button "NEXT" at bounding box center [561, 396] width 105 height 25
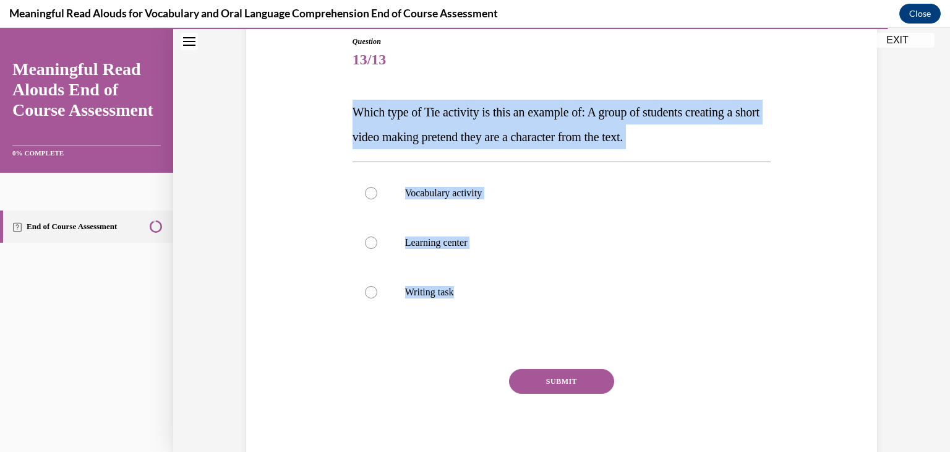
scroll to position [142, 0]
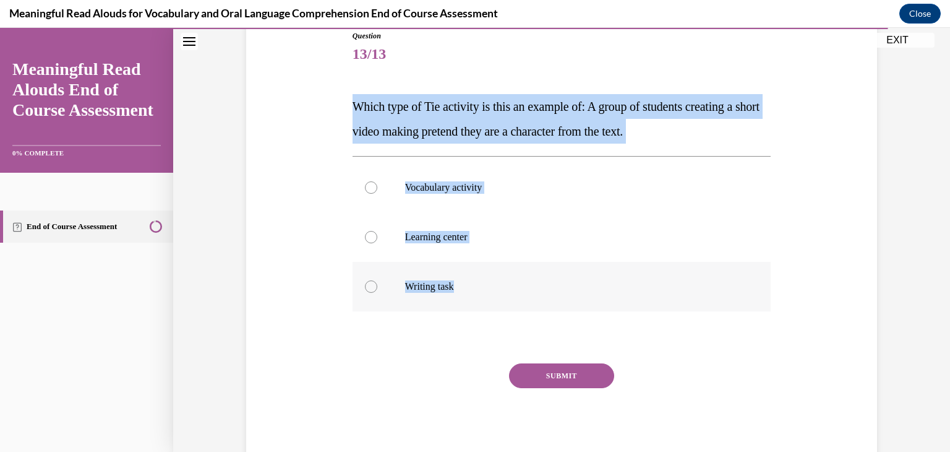
drag, startPoint x: 356, startPoint y: 239, endPoint x: 579, endPoint y: 296, distance: 230.5
click at [579, 296] on div "Question 13/13 Which type of Tie activity is this an example of: A group of stu…" at bounding box center [562, 247] width 419 height 434
copy div "Which type of Tie activity is this an example of: A group of students creating …"
click at [487, 213] on label "Learning center" at bounding box center [562, 236] width 419 height 49
click at [377, 231] on input "Learning center" at bounding box center [371, 237] width 12 height 12
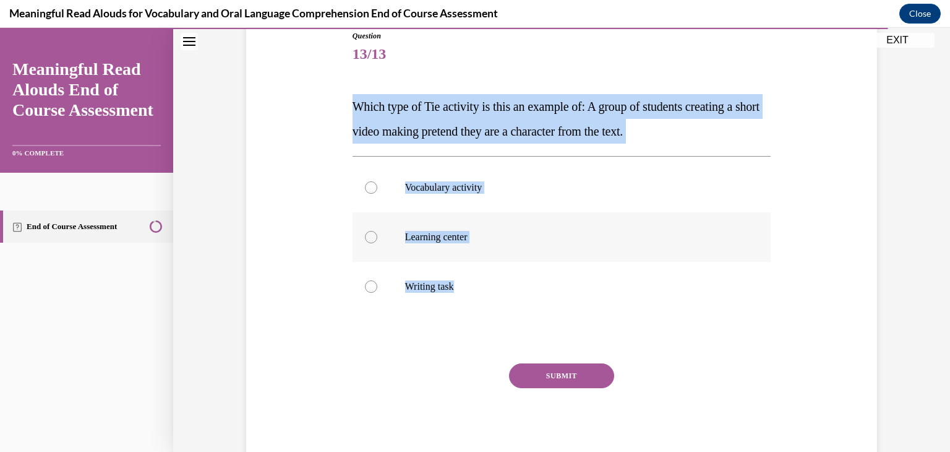
radio input "true"
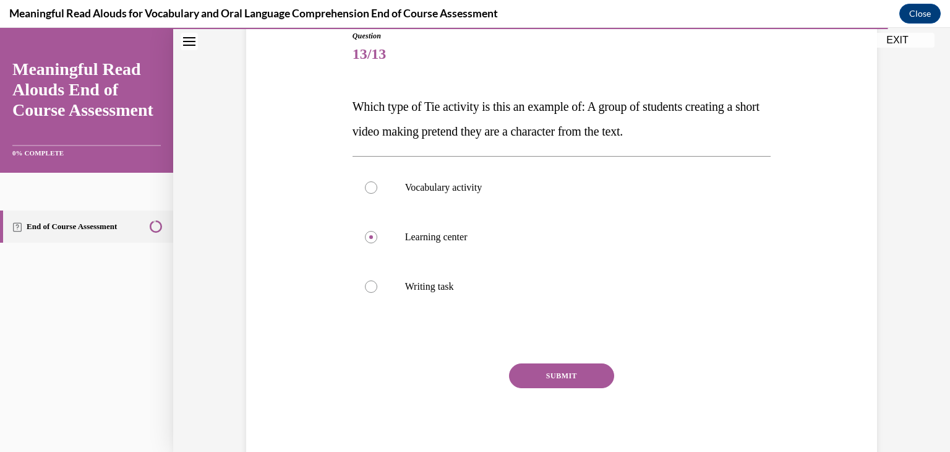
click at [570, 371] on button "SUBMIT" at bounding box center [561, 375] width 105 height 25
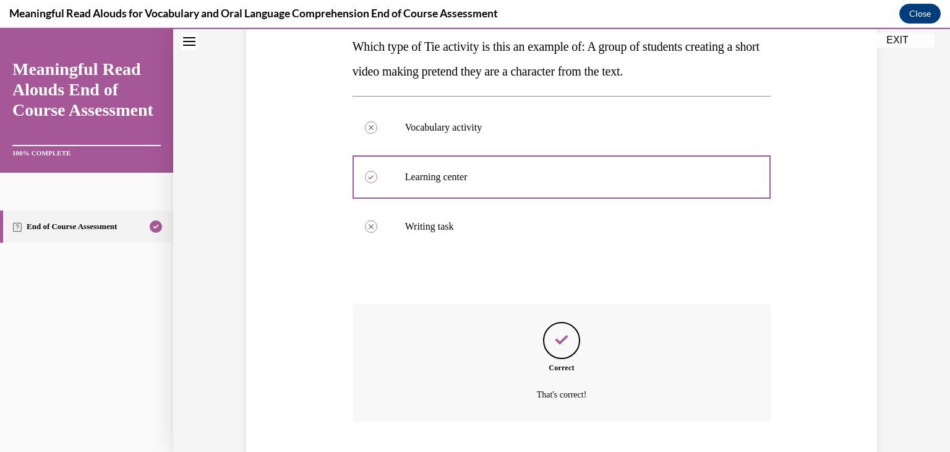
scroll to position [280, 0]
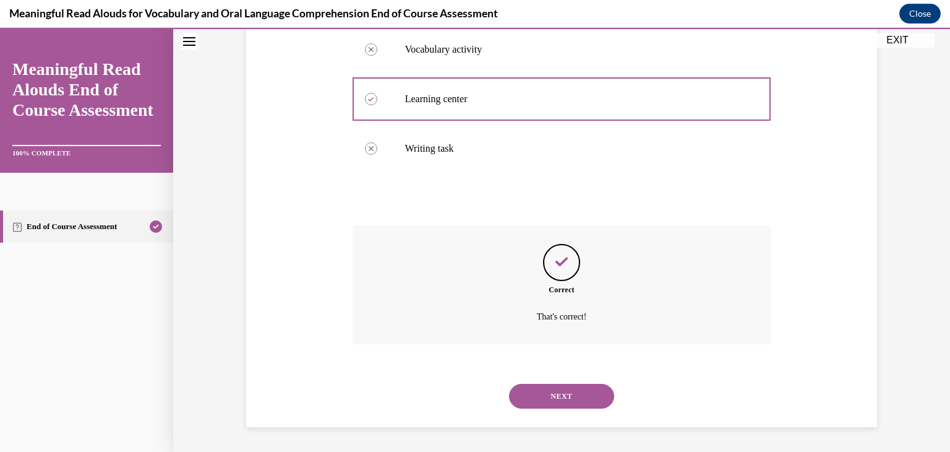
click at [581, 401] on button "NEXT" at bounding box center [561, 396] width 105 height 25
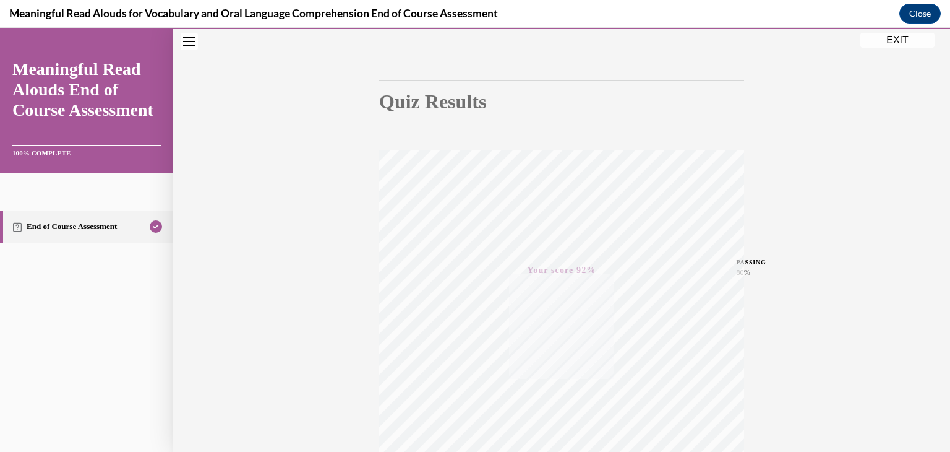
scroll to position [0, 0]
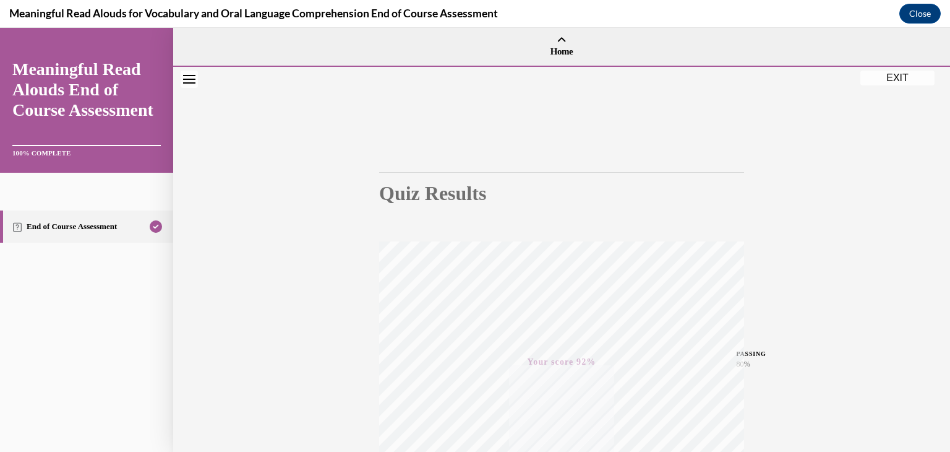
click at [895, 82] on button "EXIT" at bounding box center [898, 78] width 74 height 15
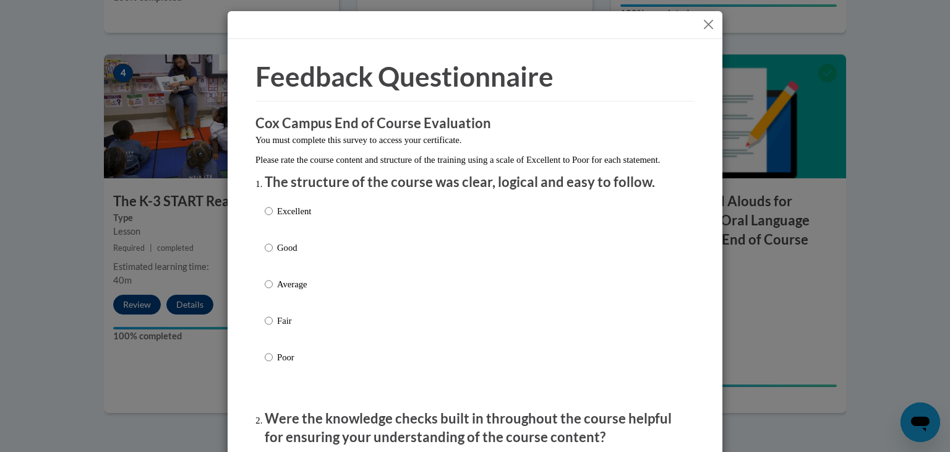
click at [705, 28] on button "Close" at bounding box center [708, 24] width 15 height 15
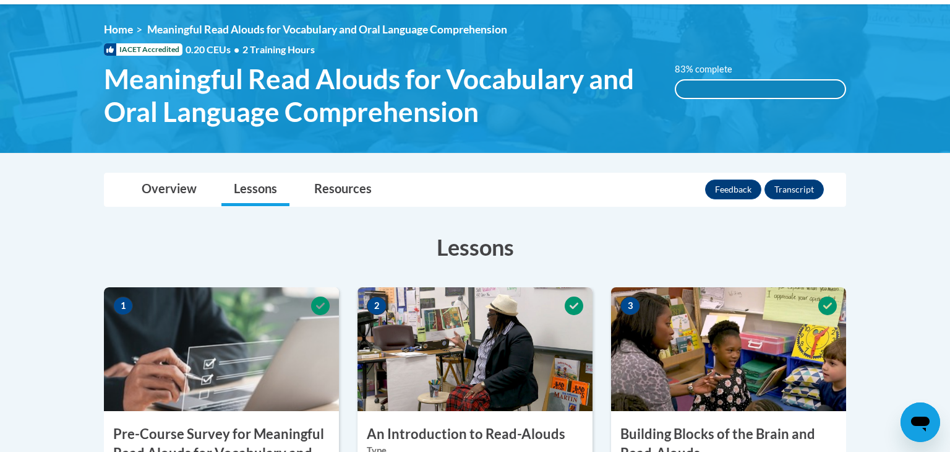
scroll to position [161, 0]
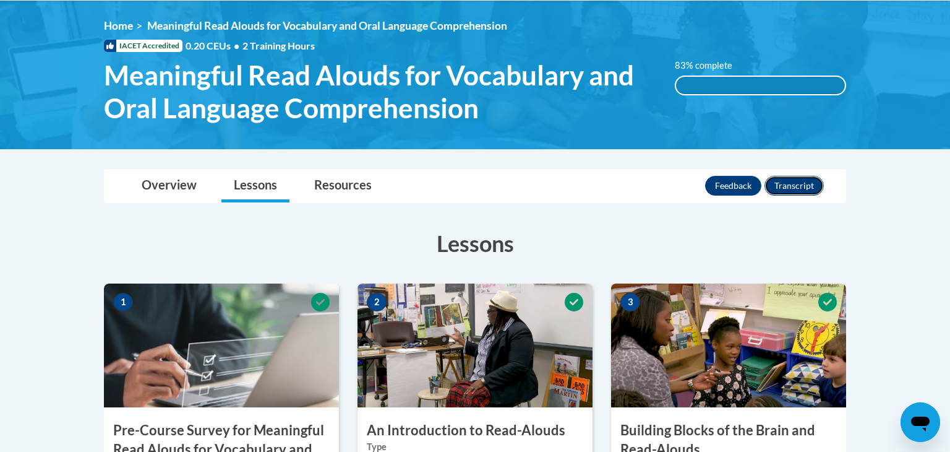
click at [804, 187] on button "Transcript" at bounding box center [794, 186] width 59 height 20
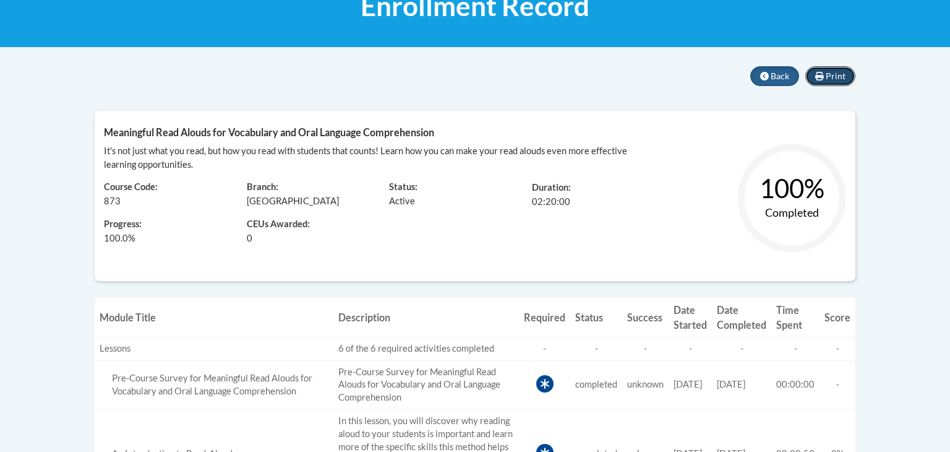
click at [837, 72] on span "Print" at bounding box center [836, 76] width 20 height 11
